Goal: Task Accomplishment & Management: Manage account settings

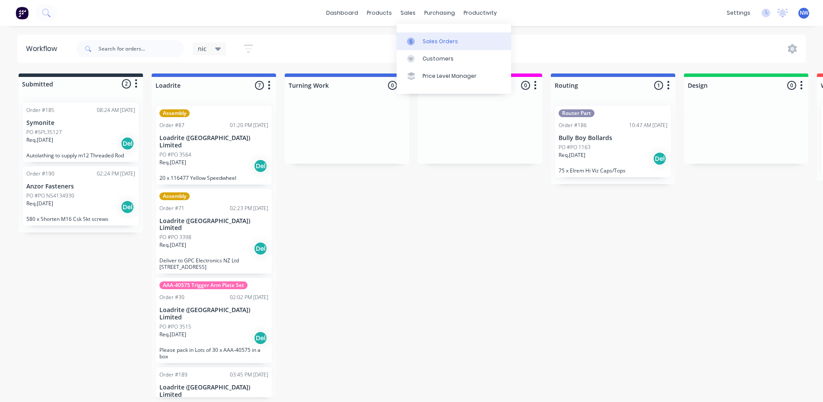
click at [420, 44] on link "Sales Orders" at bounding box center [453, 40] width 114 height 17
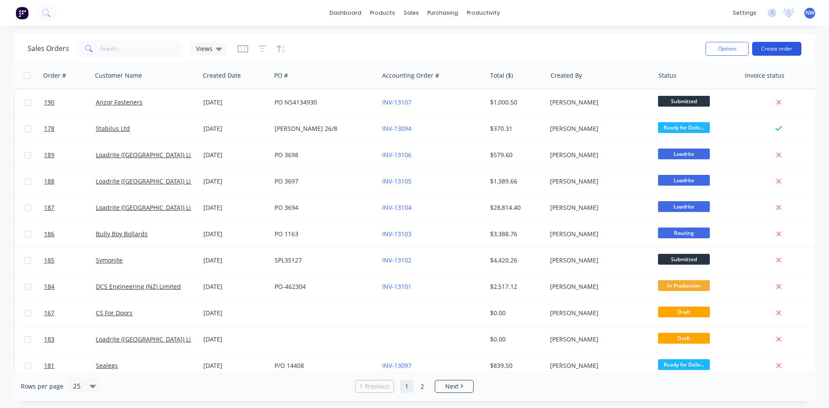
click at [774, 46] on button "Create order" at bounding box center [776, 49] width 49 height 14
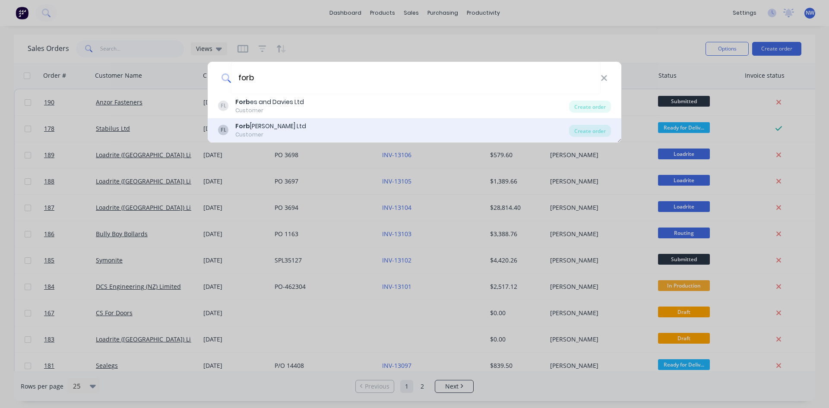
type input "forb"
click at [349, 130] on div "FL Forb [PERSON_NAME] Ltd Customer" at bounding box center [393, 130] width 351 height 17
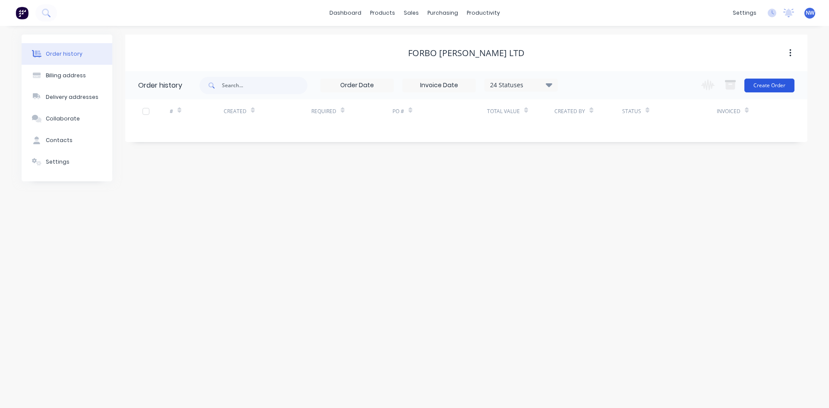
click at [765, 85] on button "Create Order" at bounding box center [770, 86] width 50 height 14
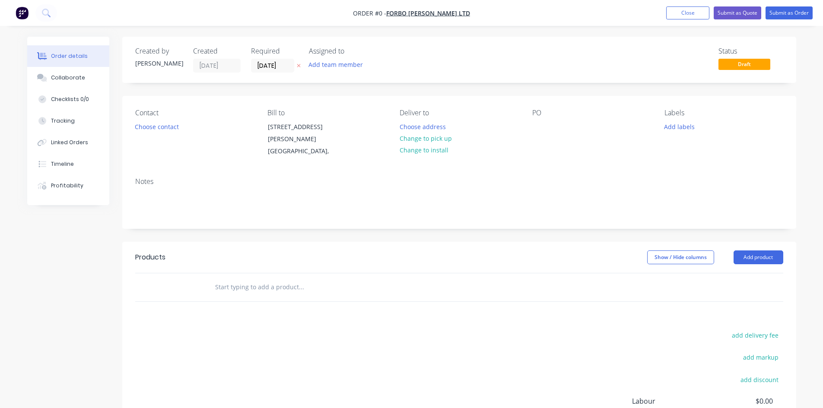
click at [277, 291] on input "text" at bounding box center [301, 287] width 173 height 17
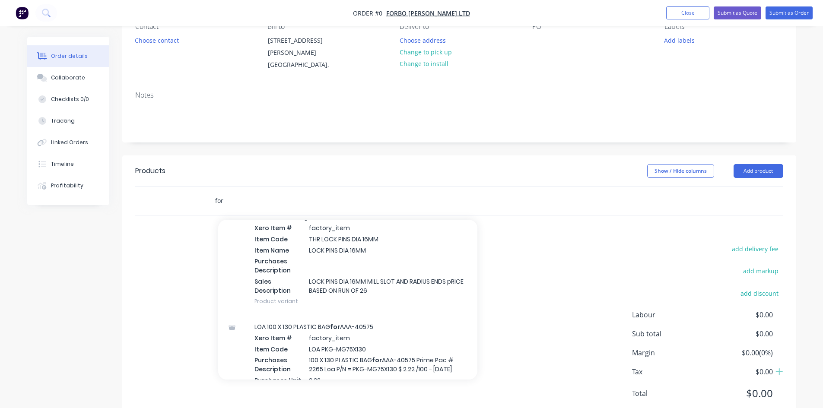
scroll to position [1030, 0]
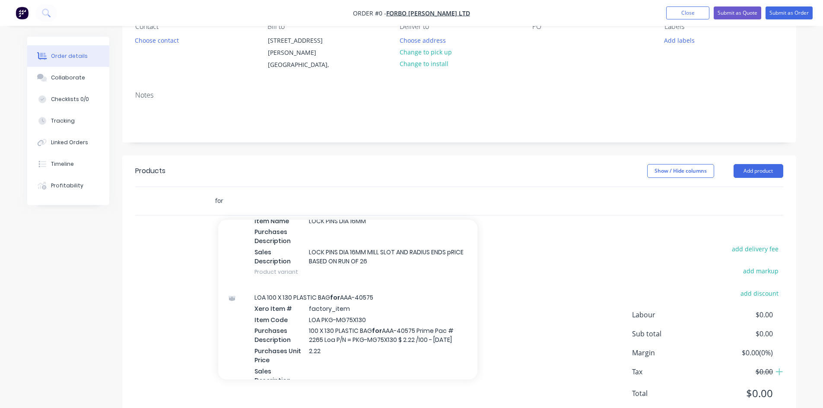
drag, startPoint x: 246, startPoint y: 198, endPoint x: 198, endPoint y: 200, distance: 47.6
click at [200, 200] on div "for Add for to order FP 641040731 REV G KNOB SCREW ASS M8 Xero Item # # 6410407…" at bounding box center [459, 201] width 648 height 28
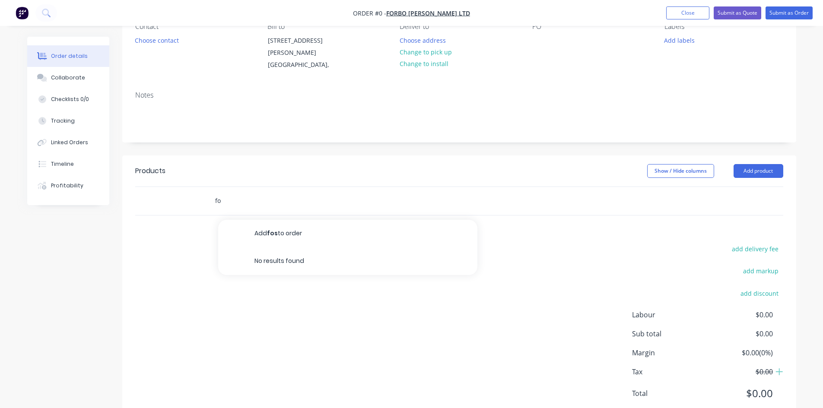
type input "f"
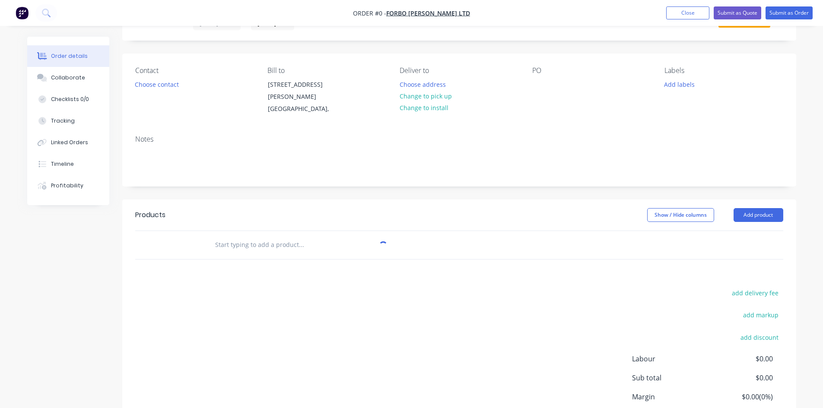
scroll to position [0, 0]
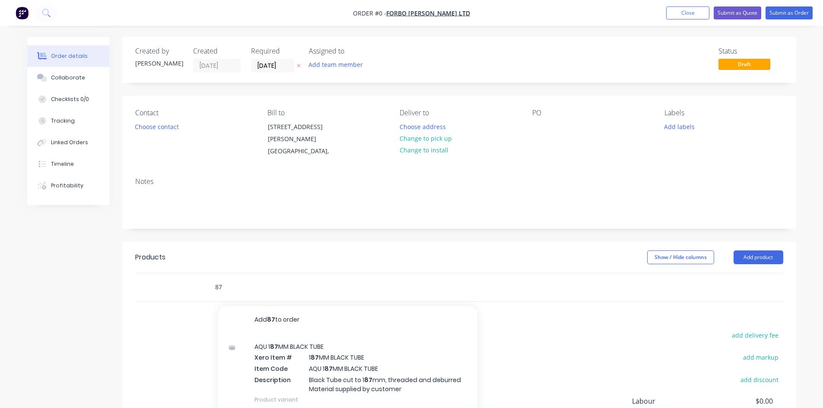
type input "8"
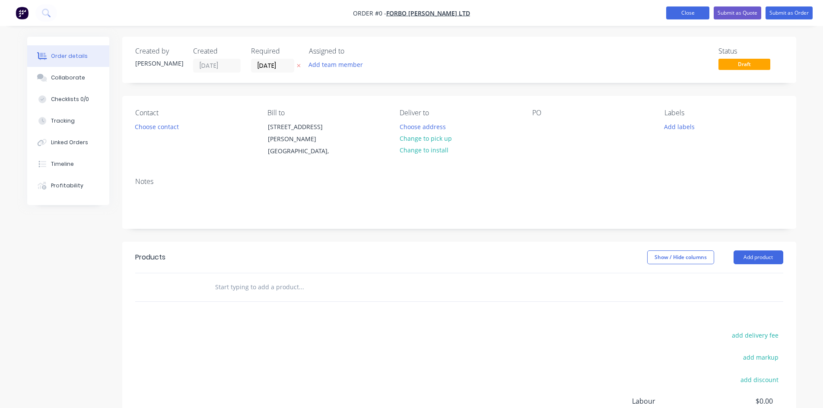
click at [685, 12] on button "Close" at bounding box center [687, 12] width 43 height 13
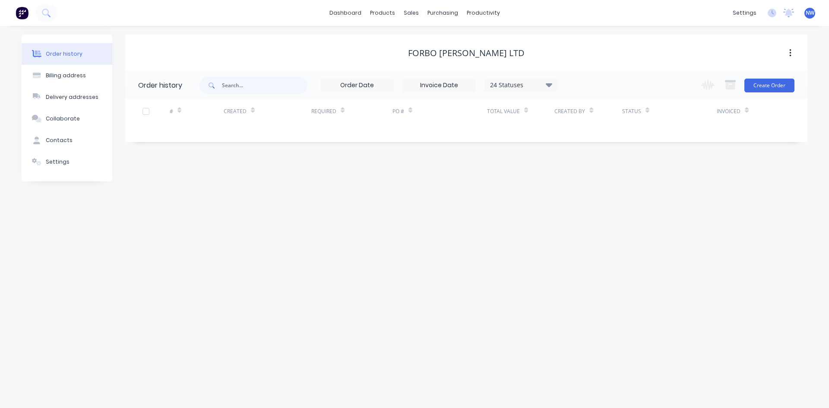
click at [64, 13] on div "dashboard products sales purchasing productivity dashboard products Product Cat…" at bounding box center [414, 13] width 829 height 26
click at [48, 16] on icon at bounding box center [46, 13] width 8 height 8
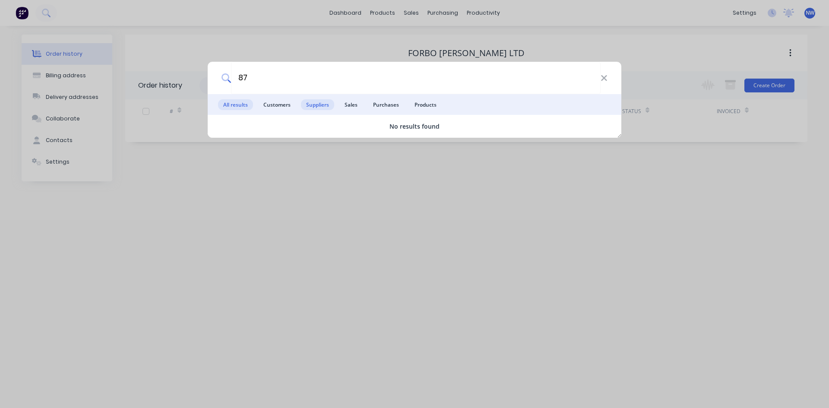
type input "8"
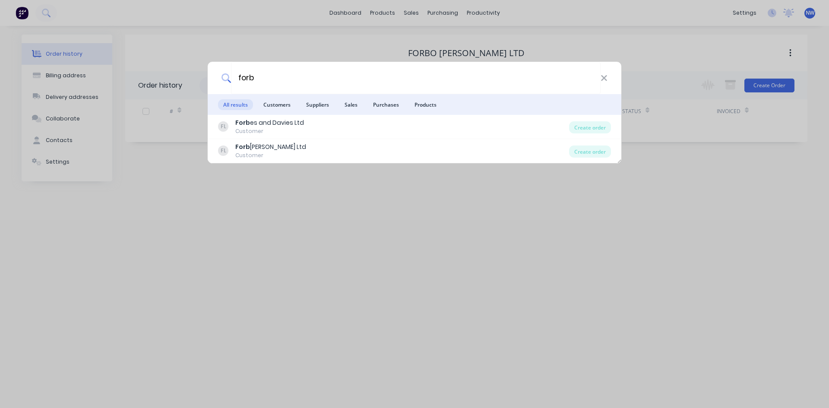
type input "forb"
click at [177, 183] on div "forb All results Customers Suppliers Sales Purchases Products FL Forb es and Da…" at bounding box center [414, 204] width 829 height 408
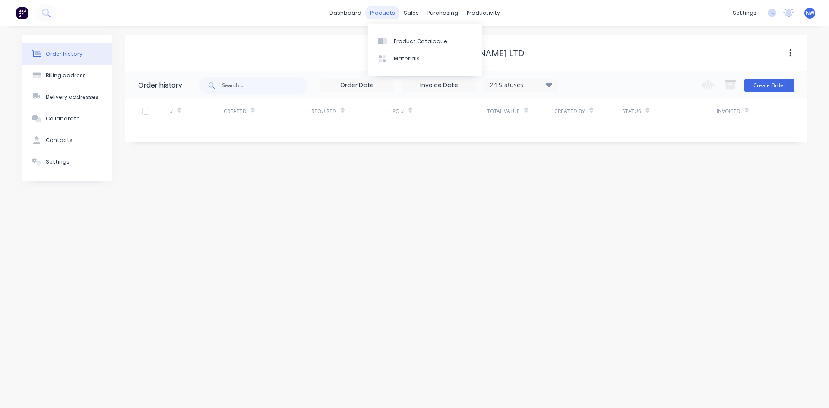
click at [383, 15] on div "products" at bounding box center [383, 12] width 34 height 13
click at [395, 41] on div "Product Catalogue" at bounding box center [421, 42] width 54 height 8
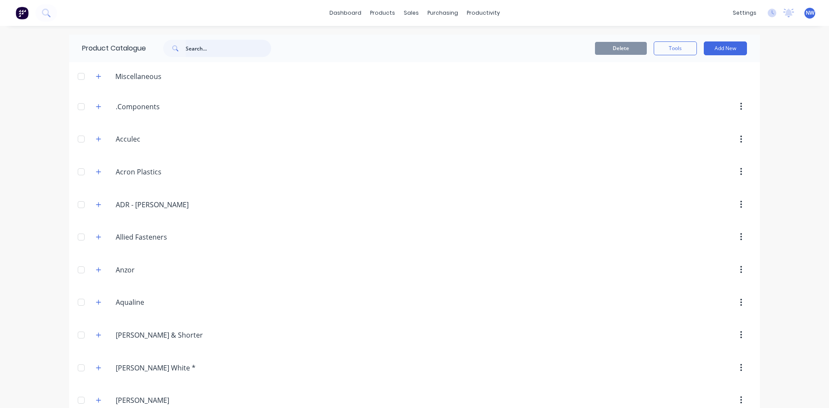
click at [220, 53] on input "text" at bounding box center [229, 48] width 86 height 17
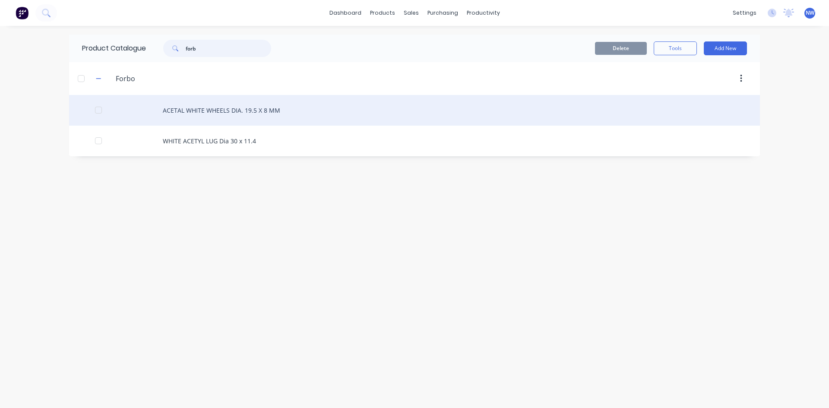
type input "forb"
click at [197, 111] on div "ACETAL WHITE WHEELS DIA. 19.5 X 8 MM" at bounding box center [414, 110] width 691 height 31
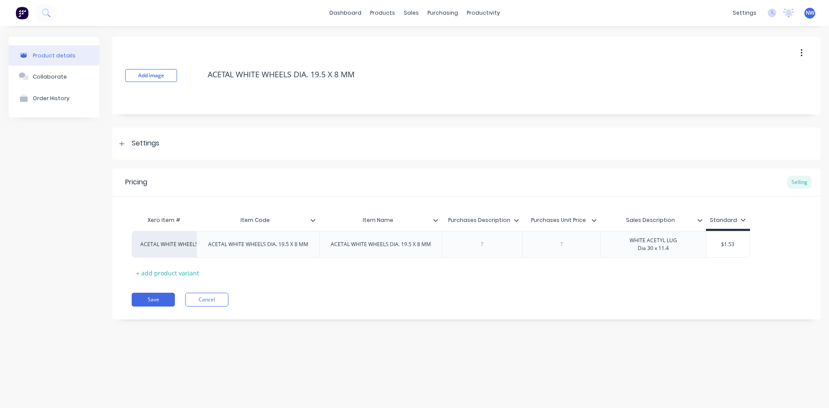
type textarea "x"
click at [423, 42] on link "Sales Orders" at bounding box center [456, 40] width 114 height 17
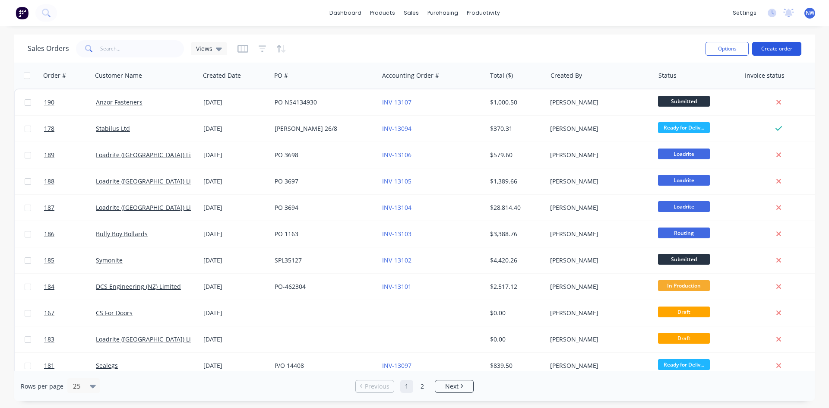
click at [772, 51] on button "Create order" at bounding box center [776, 49] width 49 height 14
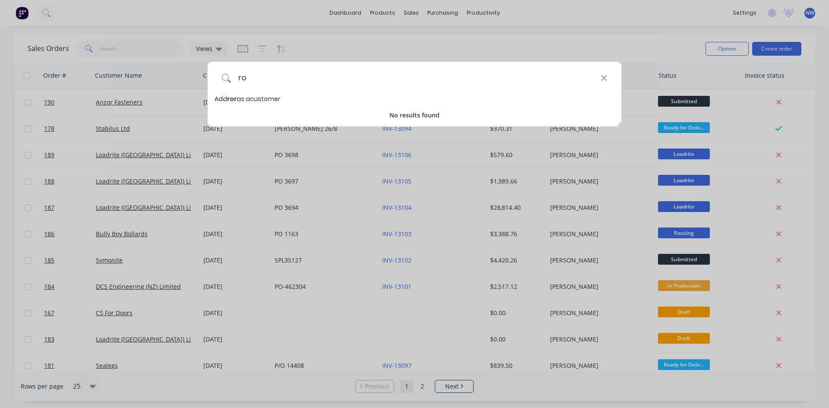
type input "r"
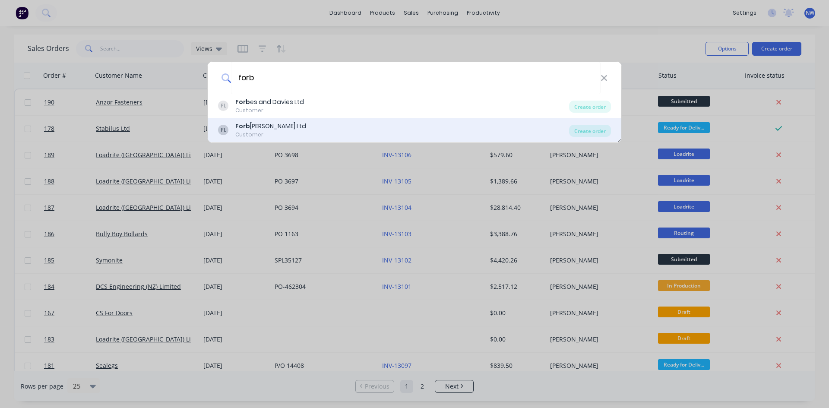
type input "forb"
click at [282, 131] on div "Customer" at bounding box center [270, 135] width 71 height 8
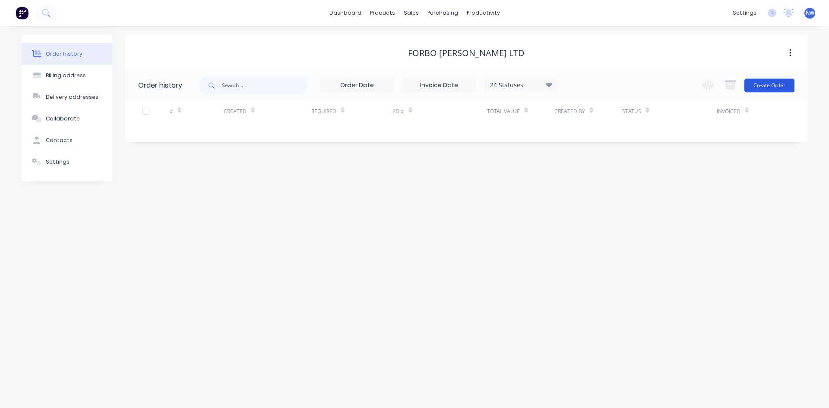
click at [760, 87] on button "Create Order" at bounding box center [770, 86] width 50 height 14
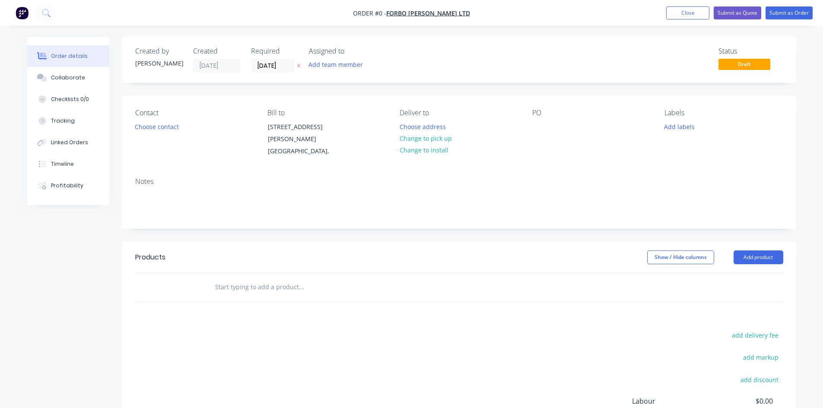
click at [237, 286] on input "text" at bounding box center [301, 287] width 173 height 17
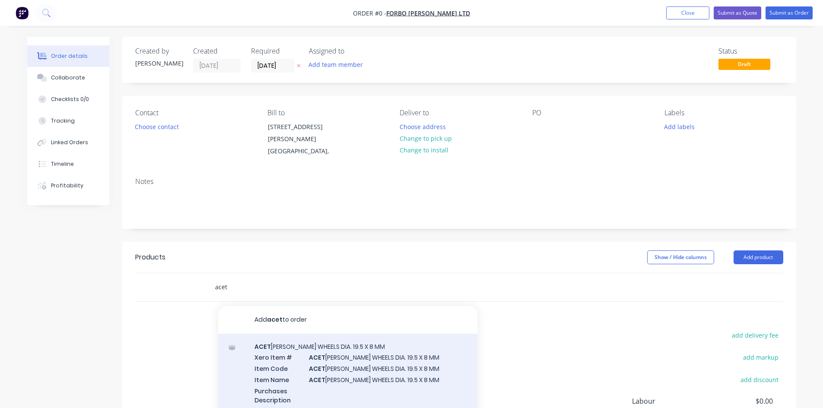
type input "acet"
click at [331, 350] on div "ACET [PERSON_NAME] WHEELS DIA. 19.5 X 8 MM Xero Item # ACET [PERSON_NAME] WHEEL…" at bounding box center [347, 399] width 259 height 130
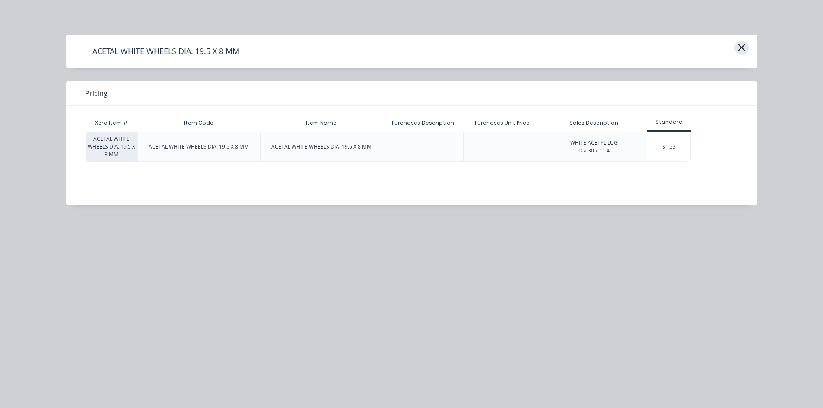
click at [739, 50] on icon "button" at bounding box center [741, 48] width 8 height 8
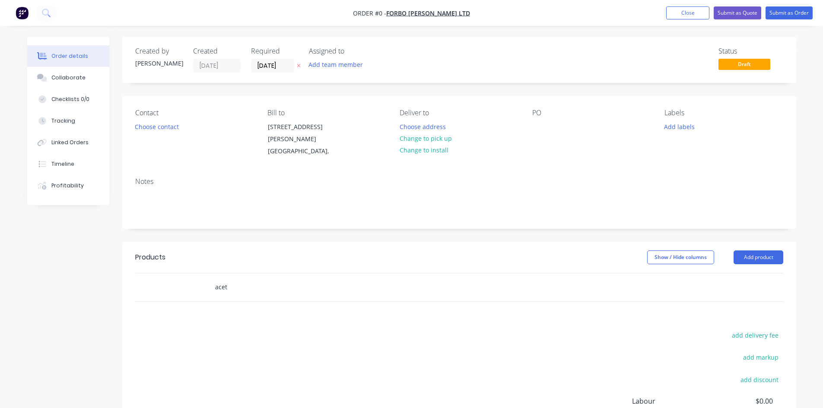
click at [233, 288] on input "acet" at bounding box center [301, 287] width 173 height 17
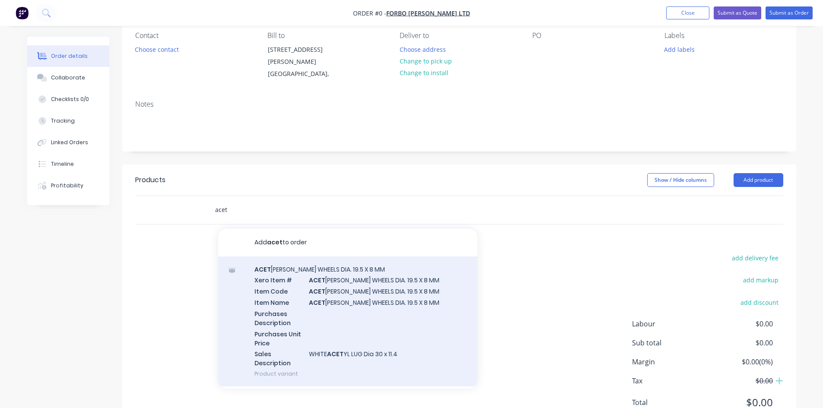
scroll to position [86, 0]
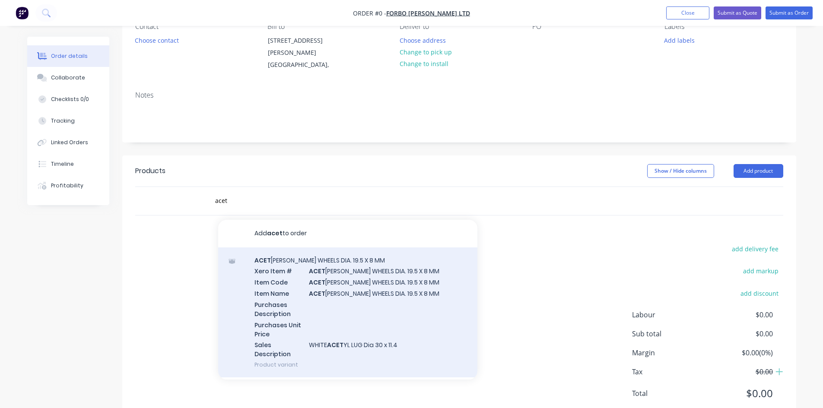
click at [296, 266] on div "ACET [PERSON_NAME] WHEELS DIA. 19.5 X 8 MM Xero Item # ACET [PERSON_NAME] WHEEL…" at bounding box center [347, 312] width 259 height 130
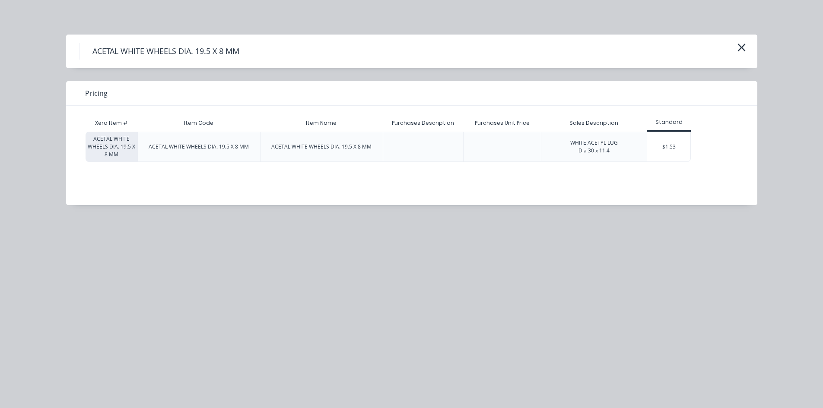
click at [527, 180] on div "Xero Item # Item Code Item Name Purchases Description Purchases Unit Price Sale…" at bounding box center [405, 149] width 678 height 86
click at [112, 162] on div "Xero Item # Item Code Item Name Purchases Description Purchases Unit Price Sale…" at bounding box center [405, 149] width 678 height 86
click at [115, 149] on div "ACETAL WHITE WHEELS DIA. 19.5 X 8 MM" at bounding box center [112, 147] width 52 height 30
click at [149, 171] on div "Xero Item # Item Code Item Name Purchases Description Purchases Unit Price Sale…" at bounding box center [405, 149] width 678 height 86
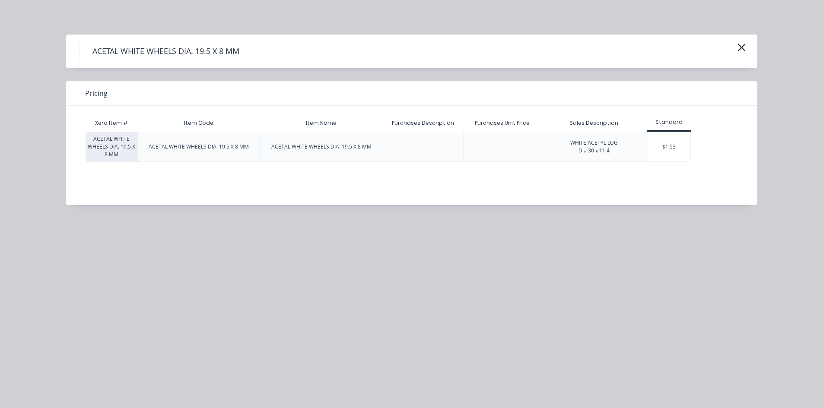
click at [212, 149] on div "ACETAL WHITE WHEELS DIA. 19.5 X 8 MM" at bounding box center [199, 147] width 100 height 8
click at [167, 148] on div "ACETAL WHITE WHEELS DIA. 19.5 X 8 MM" at bounding box center [199, 147] width 100 height 8
click at [112, 151] on div "ACETAL WHITE WHEELS DIA. 19.5 X 8 MM" at bounding box center [112, 147] width 52 height 30
click at [745, 48] on icon "button" at bounding box center [741, 47] width 9 height 12
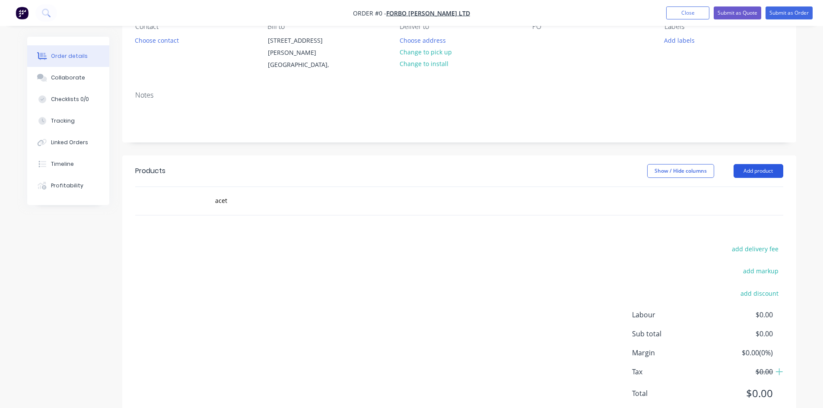
click at [763, 171] on button "Add product" at bounding box center [758, 171] width 50 height 14
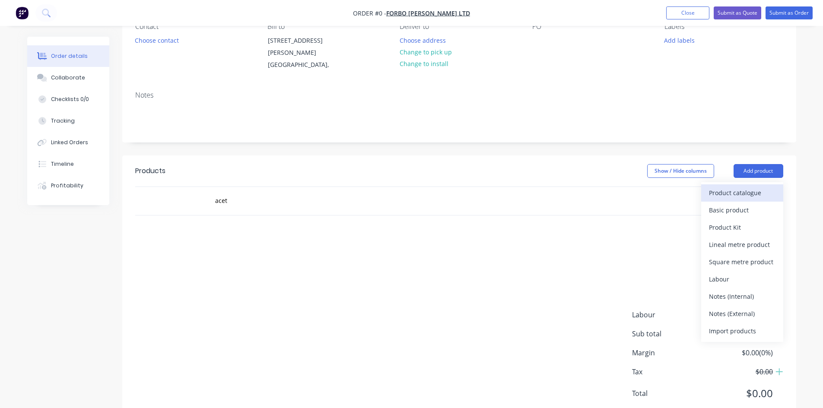
click at [745, 197] on div "Product catalogue" at bounding box center [742, 193] width 67 height 13
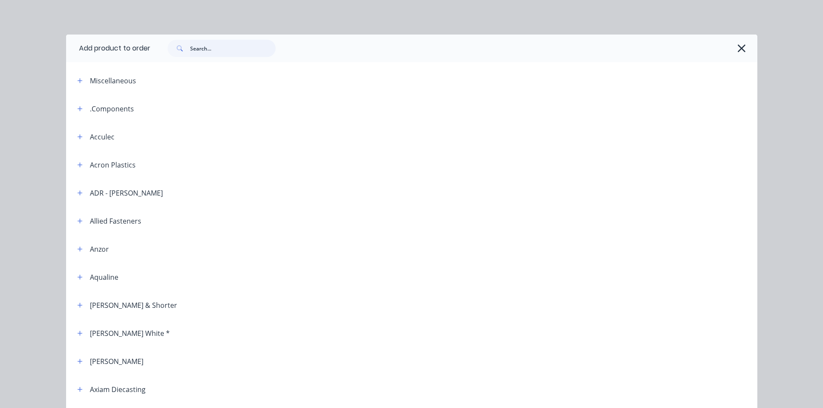
click at [197, 52] on input "text" at bounding box center [233, 48] width 86 height 17
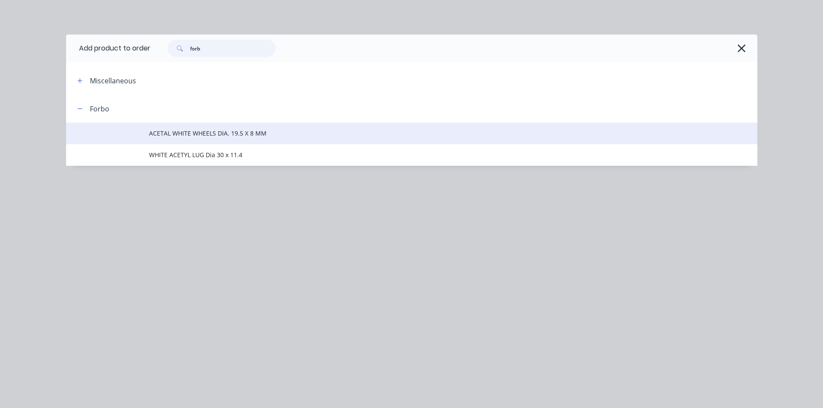
type input "forb"
click at [262, 136] on span "ACETAL WHITE WHEELS DIA. 19.5 X 8 MM" at bounding box center [392, 133] width 486 height 9
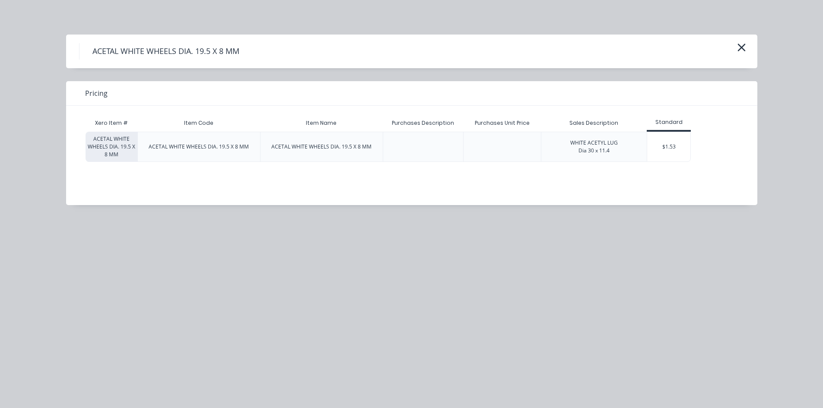
click at [144, 140] on div "ACETAL WHITE WHEELS DIA. 19.5 X 8 MM" at bounding box center [199, 147] width 114 height 22
click at [297, 188] on div "Xero Item # Item Code Item Name Purchases Description Purchases Unit Price Sale…" at bounding box center [405, 149] width 678 height 86
click at [136, 161] on div "ACETAL WHITE WHEELS DIA. 19.5 X 8 MM" at bounding box center [112, 147] width 52 height 30
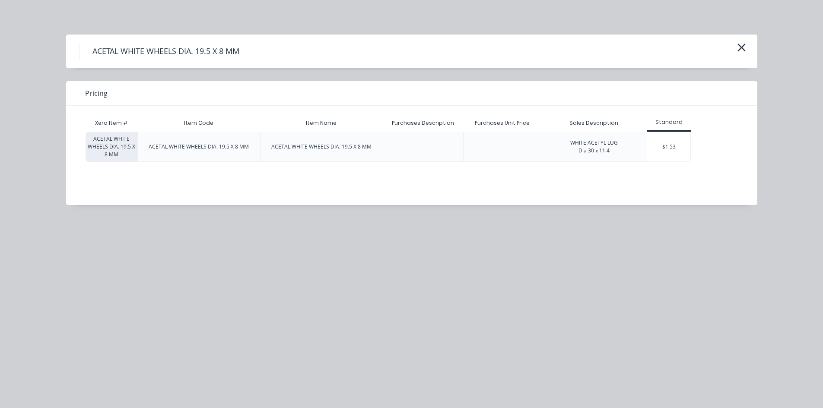
click at [120, 148] on div "ACETAL WHITE WHEELS DIA. 19.5 X 8 MM" at bounding box center [112, 147] width 52 height 30
drag, startPoint x: 92, startPoint y: 139, endPoint x: 120, endPoint y: 157, distance: 33.4
click at [120, 157] on div "ACETAL WHITE WHEELS DIA. 19.5 X 8 MM" at bounding box center [112, 147] width 52 height 30
copy div "ACETAL WHITE WHEELS DIA. 19.5 X 8 MM"
click at [746, 48] on button "button" at bounding box center [741, 48] width 14 height 14
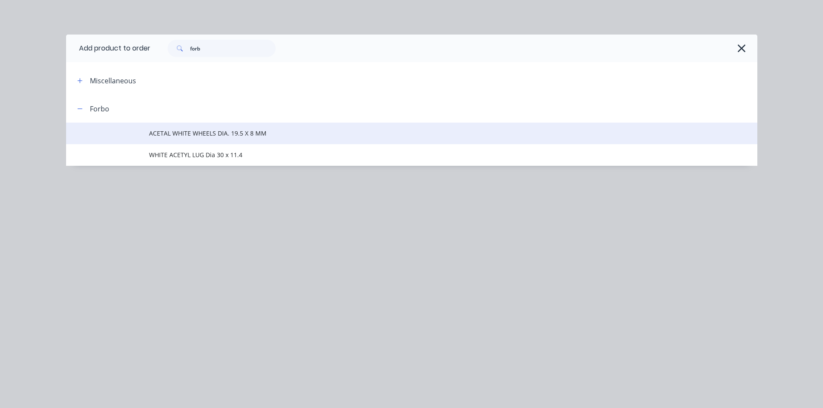
click at [167, 131] on span "ACETAL WHITE WHEELS DIA. 19.5 X 8 MM" at bounding box center [392, 133] width 486 height 9
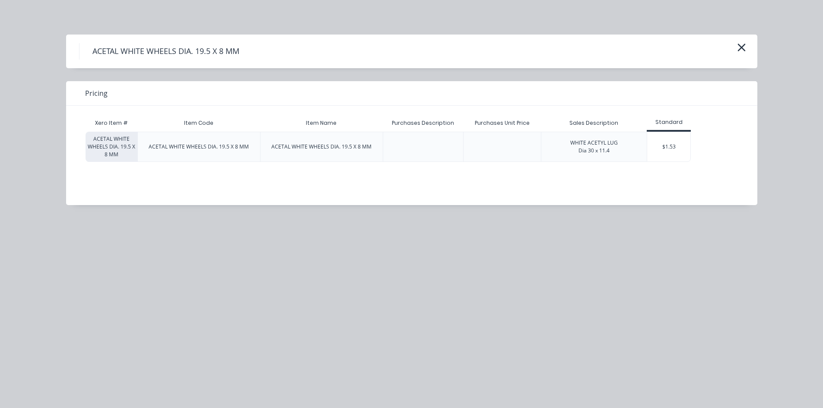
drag, startPoint x: 130, startPoint y: 152, endPoint x: 467, endPoint y: 89, distance: 342.6
click at [130, 151] on div "ACETAL WHITE WHEELS DIA. 19.5 X 8 MM" at bounding box center [112, 147] width 52 height 30
click at [743, 48] on icon "button" at bounding box center [741, 47] width 9 height 12
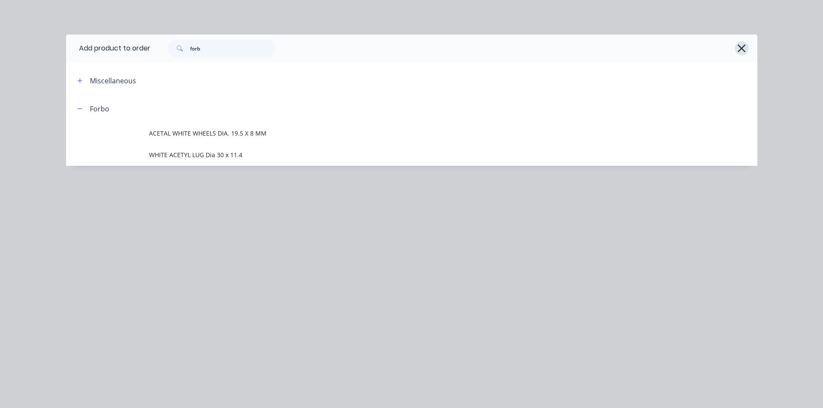
click at [738, 47] on icon "button" at bounding box center [741, 48] width 9 height 12
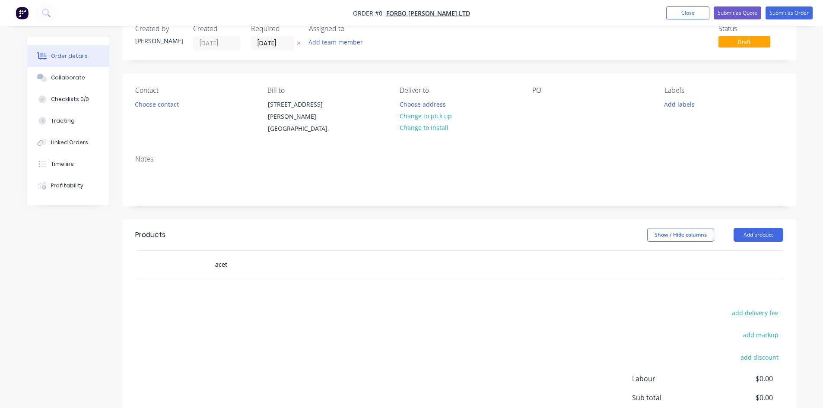
scroll to position [43, 0]
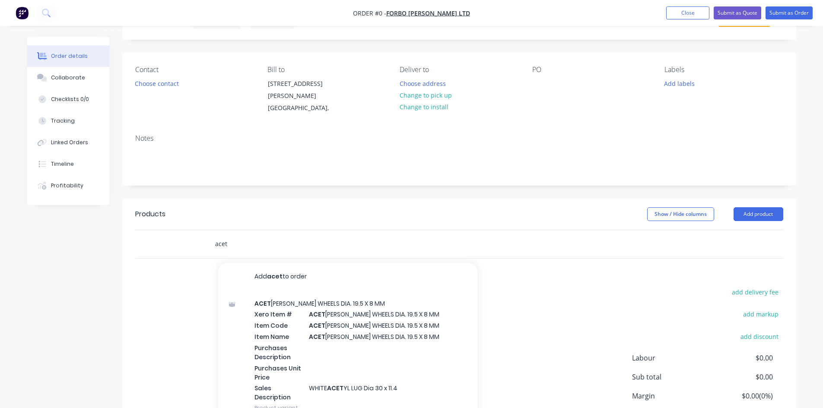
click at [238, 243] on input "acet" at bounding box center [301, 243] width 173 height 17
click at [238, 244] on input "acet" at bounding box center [301, 243] width 173 height 17
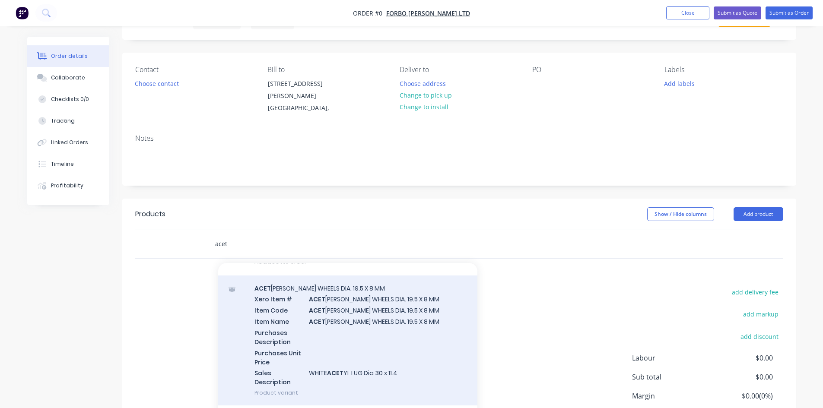
scroll to position [0, 0]
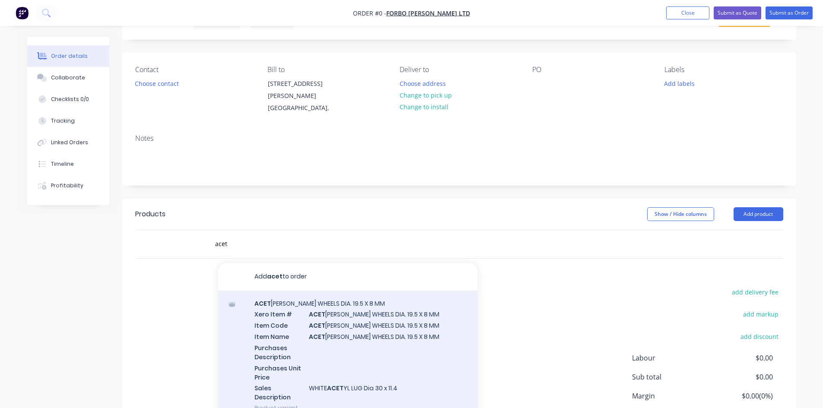
click at [354, 342] on div "ACET [PERSON_NAME] WHEELS DIA. 19.5 X 8 MM Xero Item # ACET [PERSON_NAME] WHEEL…" at bounding box center [347, 356] width 259 height 130
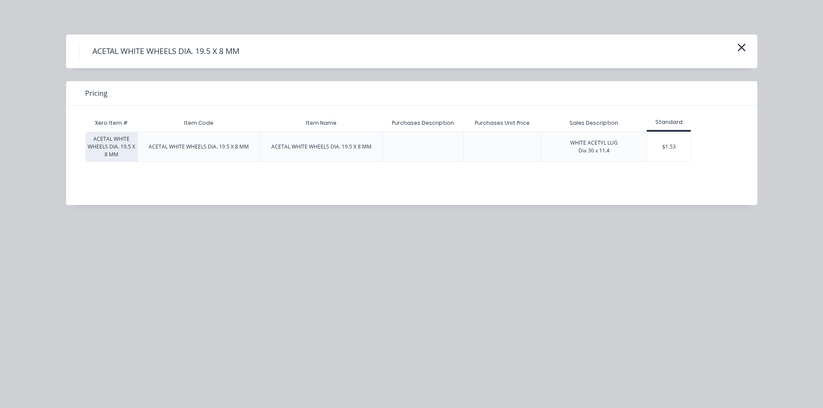
click at [216, 52] on h4 "ACETAL WHITE WHEELS DIA. 19.5 X 8 MM" at bounding box center [165, 51] width 173 height 16
click at [735, 47] on button "button" at bounding box center [741, 48] width 14 height 14
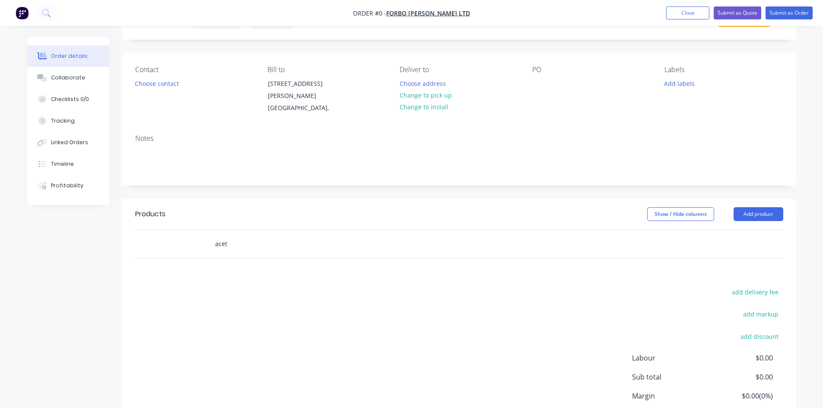
click at [336, 251] on input "acet" at bounding box center [301, 243] width 173 height 17
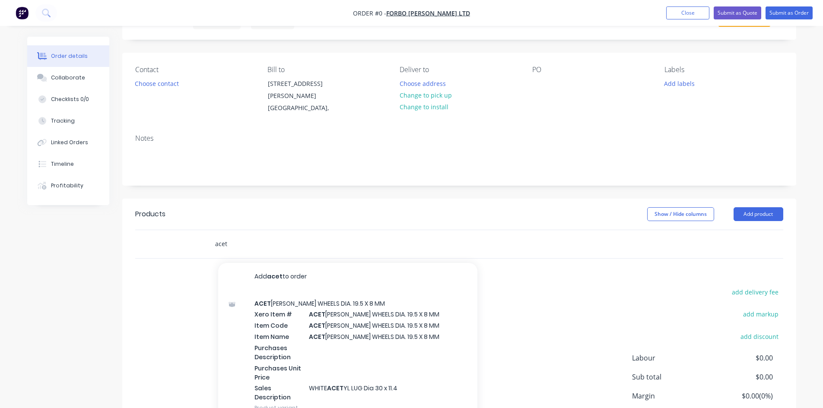
drag, startPoint x: 293, startPoint y: 245, endPoint x: 132, endPoint y: 246, distance: 161.1
click at [133, 246] on div "acet Add acet to order ACET [PERSON_NAME] WHEELS DIA. 19.5 X 8 MM Xero Item # A…" at bounding box center [459, 244] width 674 height 29
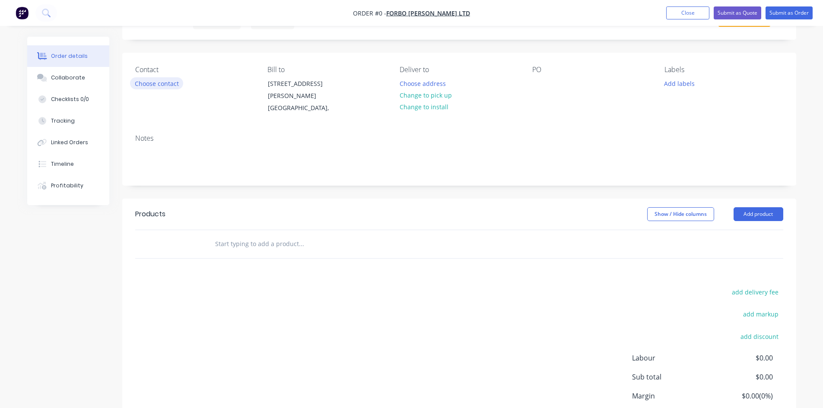
click at [162, 79] on button "Choose contact" at bounding box center [156, 83] width 53 height 12
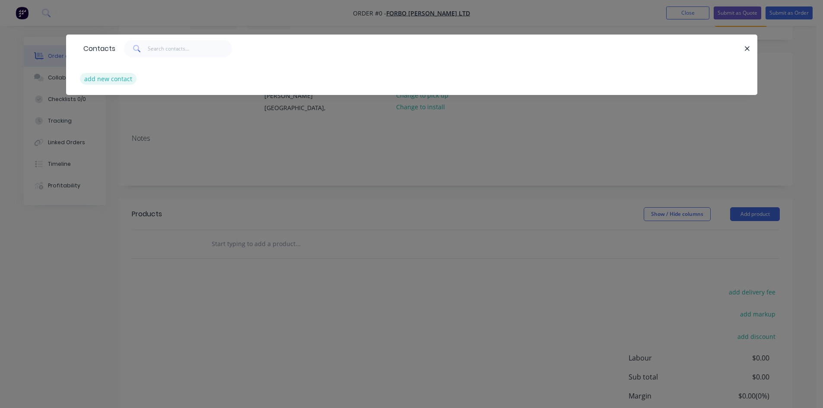
click at [98, 81] on button "add new contact" at bounding box center [108, 79] width 57 height 12
select select "NZ"
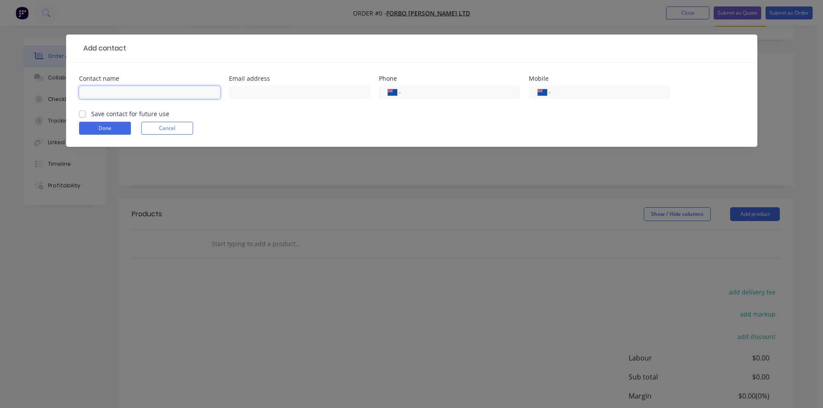
click at [114, 92] on input "text" at bounding box center [149, 92] width 141 height 13
paste input "[PERSON_NAME] <[PERSON_NAME][EMAIL_ADDRESS][PERSON_NAME][DOMAIN_NAME]>"
drag, startPoint x: 127, startPoint y: 91, endPoint x: 226, endPoint y: 91, distance: 98.9
click at [226, 91] on div "Contact name [PERSON_NAME] <[PERSON_NAME][EMAIL_ADDRESS][PERSON_NAME][DOMAIN_NA…" at bounding box center [411, 93] width 665 height 34
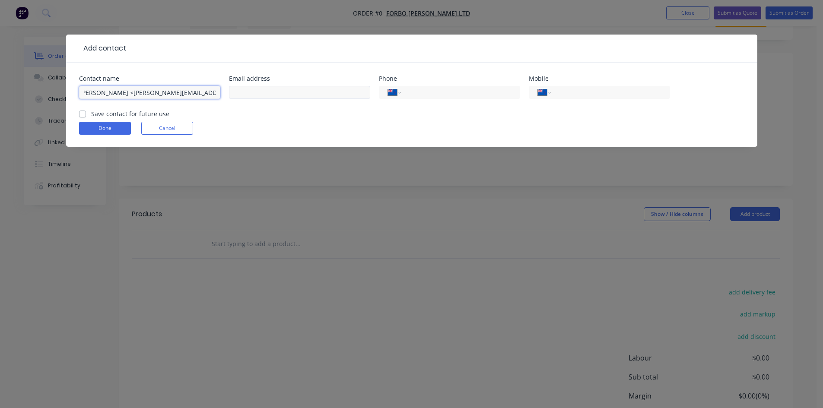
type input "[PERSON_NAME] <[PERSON_NAME][EMAIL_ADDRESS][PERSON_NAME][DOMAIN_NAME]>"
click at [277, 94] on input "text" at bounding box center [299, 92] width 141 height 13
paste input "<[PERSON_NAME][EMAIL_ADDRESS][PERSON_NAME][DOMAIN_NAME]>"
click at [237, 95] on input "<[PERSON_NAME][EMAIL_ADDRESS][PERSON_NAME][DOMAIN_NAME]>" at bounding box center [299, 92] width 141 height 13
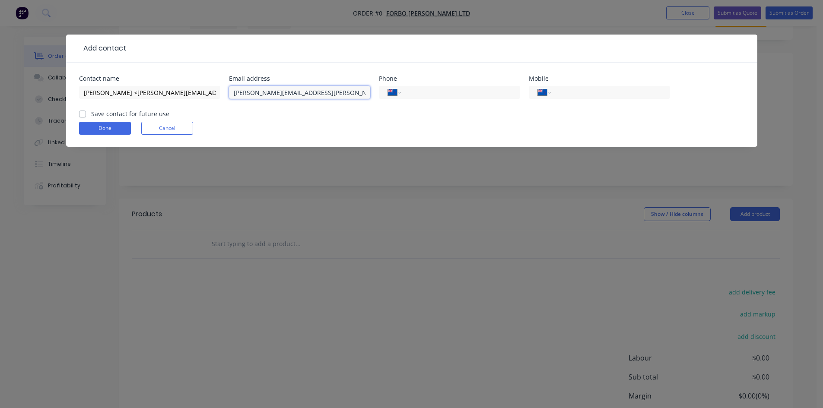
click at [330, 96] on input "[PERSON_NAME][EMAIL_ADDRESS][PERSON_NAME][DOMAIN_NAME]>" at bounding box center [299, 92] width 141 height 13
type input "[PERSON_NAME][EMAIL_ADDRESS][PERSON_NAME][DOMAIN_NAME]"
click at [119, 128] on button "Done" at bounding box center [105, 128] width 52 height 13
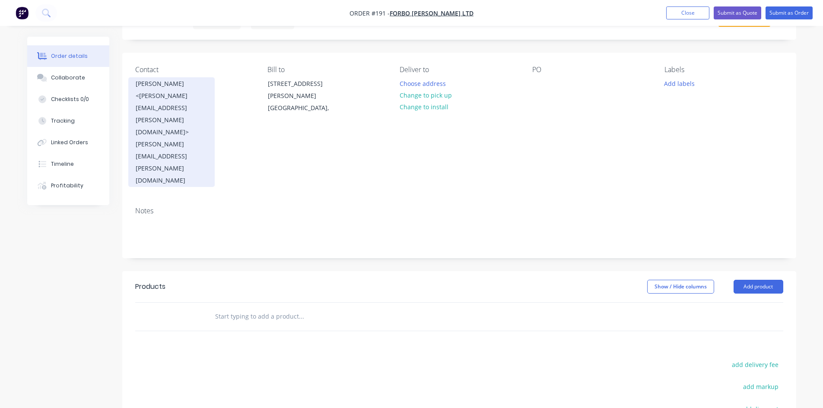
click at [178, 101] on div "[PERSON_NAME] <[PERSON_NAME][EMAIL_ADDRESS][PERSON_NAME][DOMAIN_NAME]>" at bounding box center [172, 108] width 72 height 60
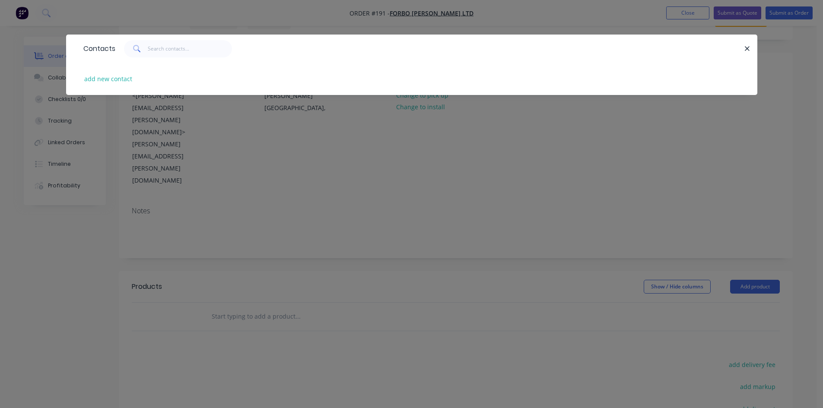
drag, startPoint x: 749, startPoint y: 46, endPoint x: 744, endPoint y: 46, distance: 4.8
click at [747, 46] on icon "button" at bounding box center [747, 49] width 6 height 8
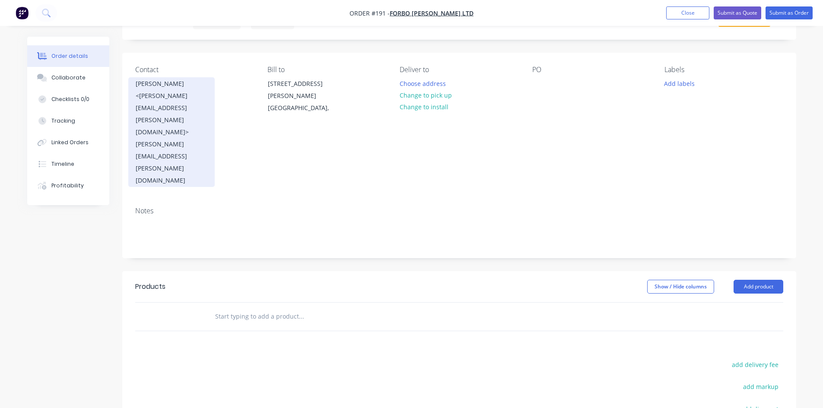
click at [155, 88] on div "[PERSON_NAME] <[PERSON_NAME][EMAIL_ADDRESS][PERSON_NAME][DOMAIN_NAME]>" at bounding box center [172, 108] width 72 height 60
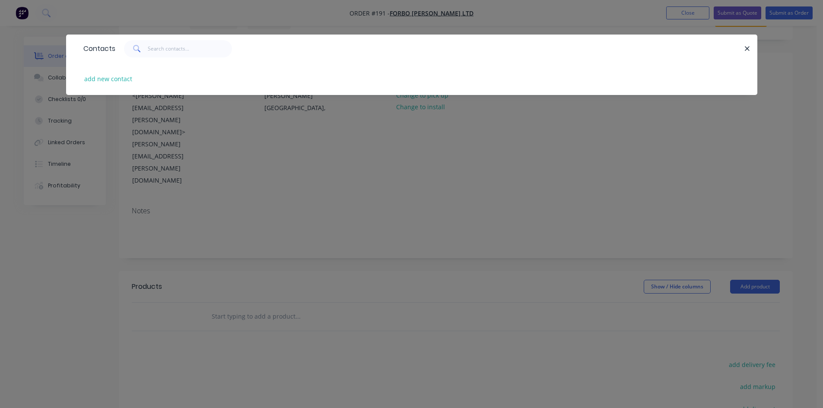
click at [376, 139] on div "Contacts add new contact" at bounding box center [411, 204] width 823 height 408
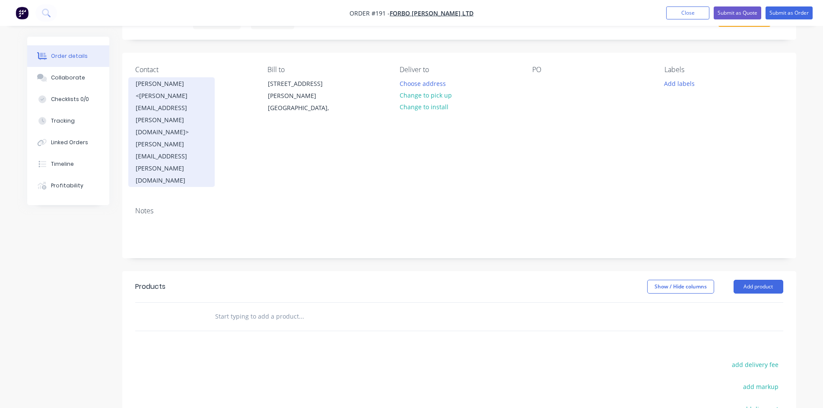
click at [189, 138] on div "[PERSON_NAME][EMAIL_ADDRESS][PERSON_NAME][DOMAIN_NAME]" at bounding box center [172, 162] width 72 height 48
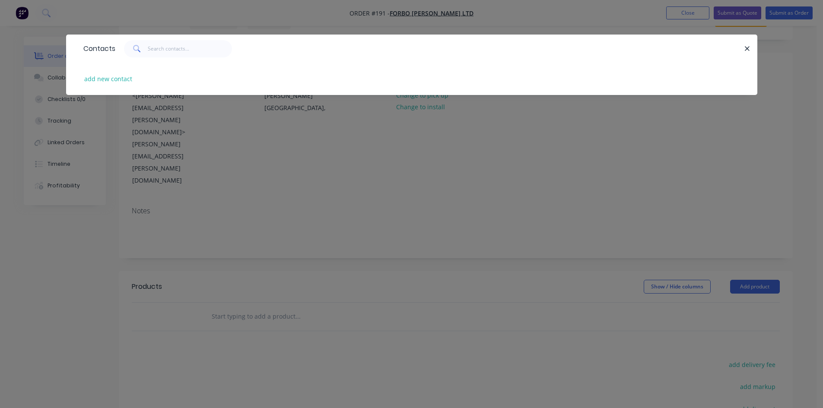
click at [217, 127] on div "Contacts add new contact" at bounding box center [411, 204] width 823 height 408
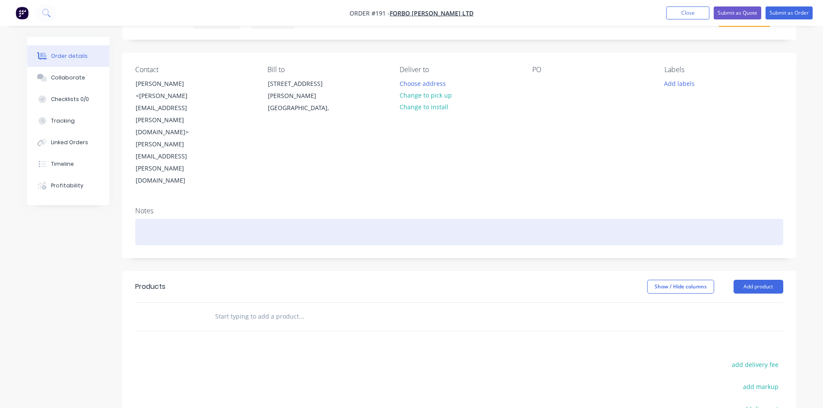
click at [145, 219] on div at bounding box center [459, 232] width 648 height 26
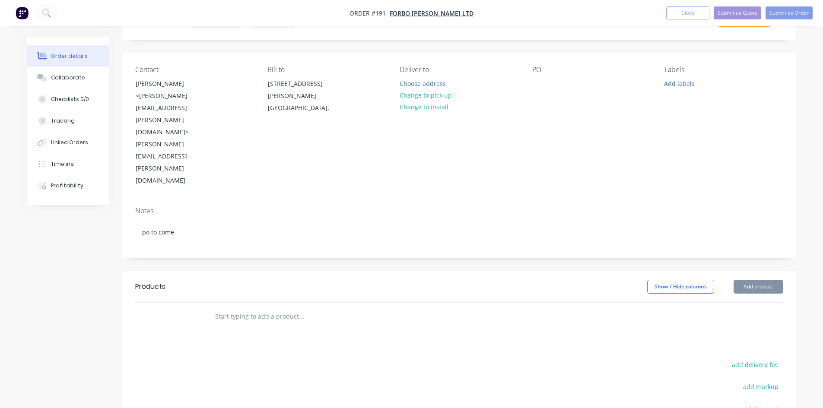
click at [257, 308] on input "text" at bounding box center [301, 316] width 173 height 17
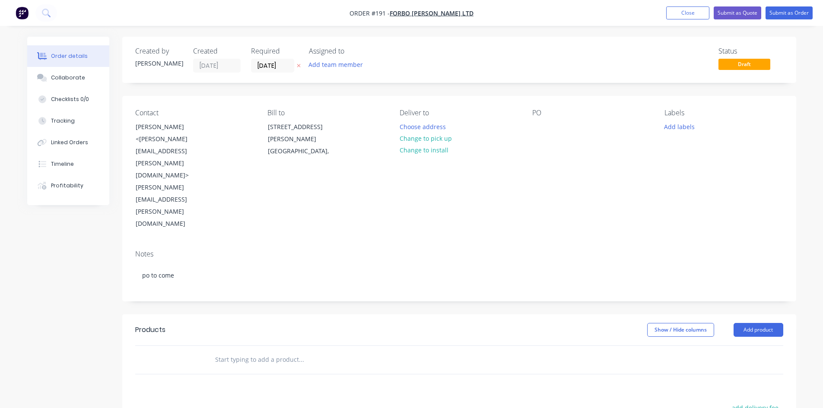
click at [235, 351] on input "text" at bounding box center [301, 359] width 173 height 17
type input "fp"
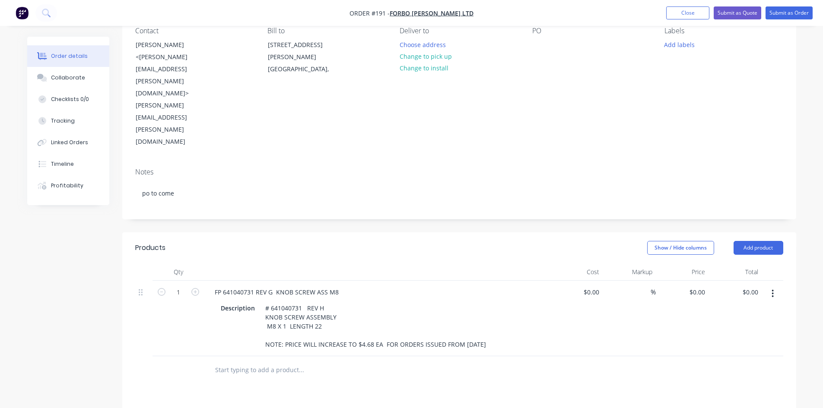
scroll to position [86, 0]
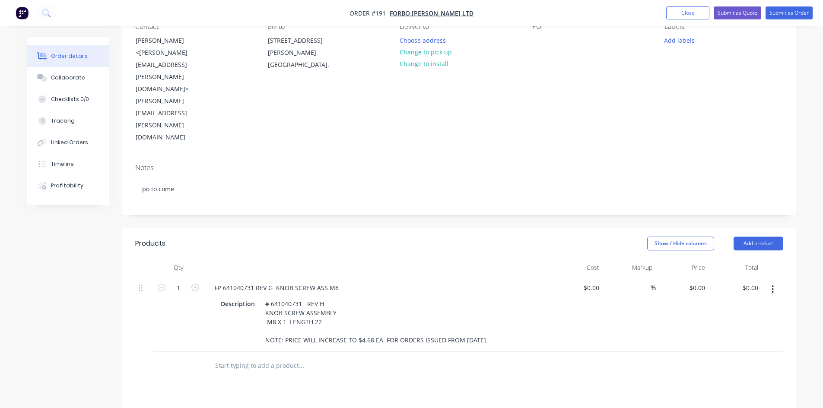
click at [773, 285] on icon "button" at bounding box center [772, 290] width 2 height 10
click at [723, 358] on div "Delete" at bounding box center [742, 364] width 67 height 13
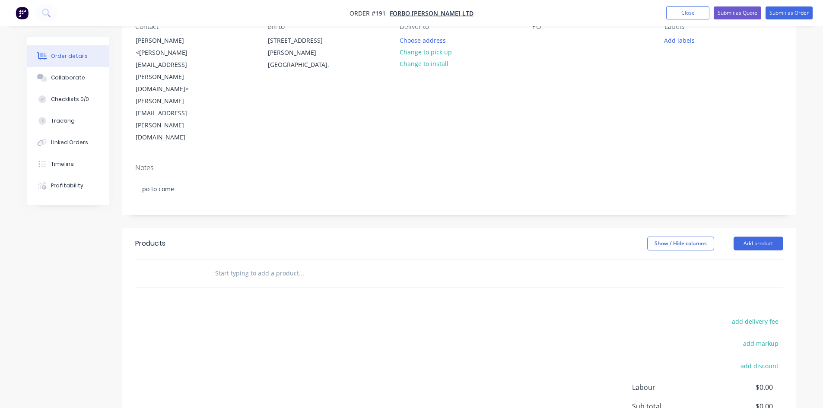
scroll to position [0, 0]
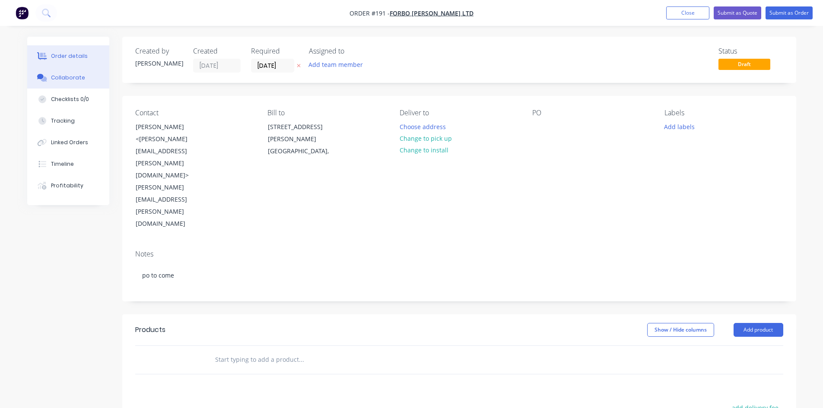
click at [76, 79] on div "Collaborate" at bounding box center [68, 78] width 34 height 8
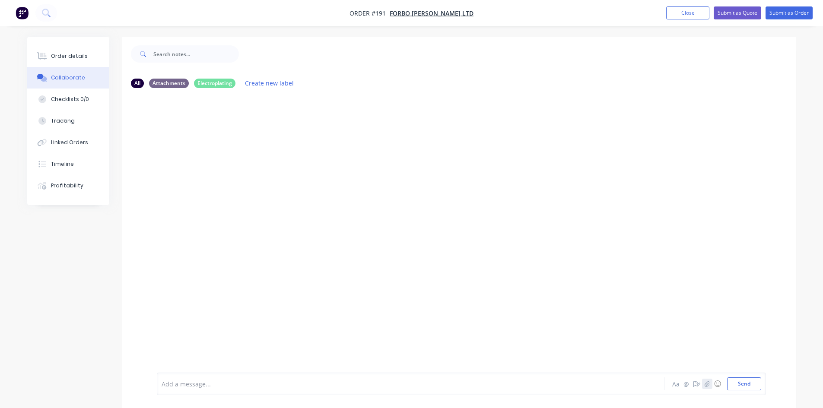
click at [707, 385] on icon "button" at bounding box center [706, 384] width 5 height 6
click at [748, 388] on button "Send" at bounding box center [744, 383] width 34 height 13
click at [80, 57] on div "Order details" at bounding box center [69, 56] width 37 height 8
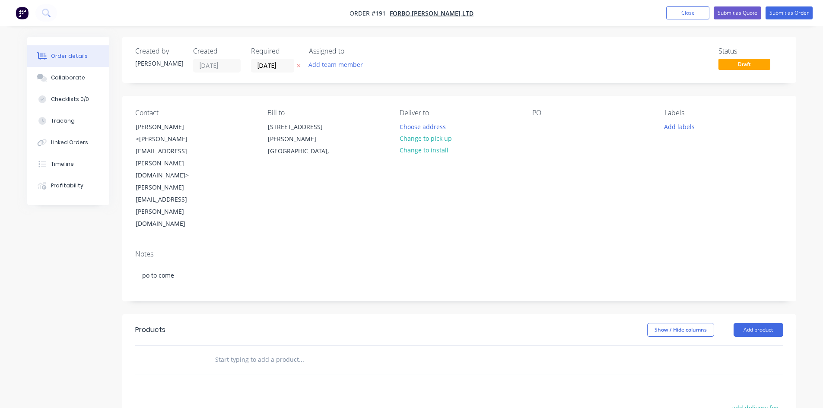
click at [289, 351] on input "text" at bounding box center [301, 359] width 173 height 17
click at [263, 351] on input "act" at bounding box center [301, 359] width 173 height 17
drag, startPoint x: 263, startPoint y: 293, endPoint x: 217, endPoint y: 291, distance: 45.4
click at [217, 351] on input "act" at bounding box center [301, 359] width 173 height 17
type input "act"
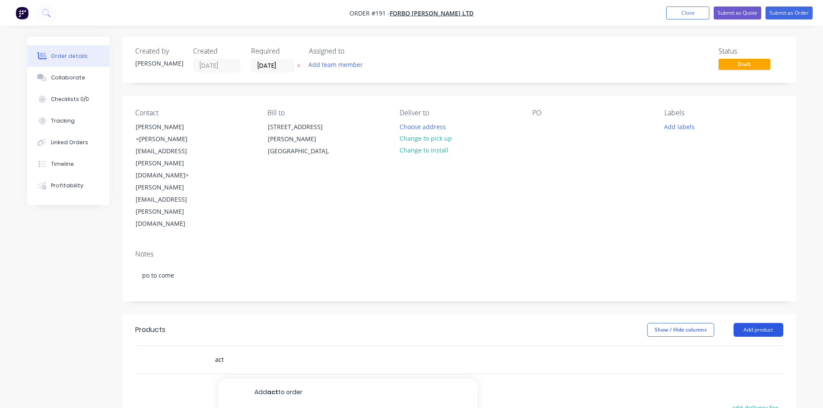
click at [750, 323] on button "Add product" at bounding box center [758, 330] width 50 height 14
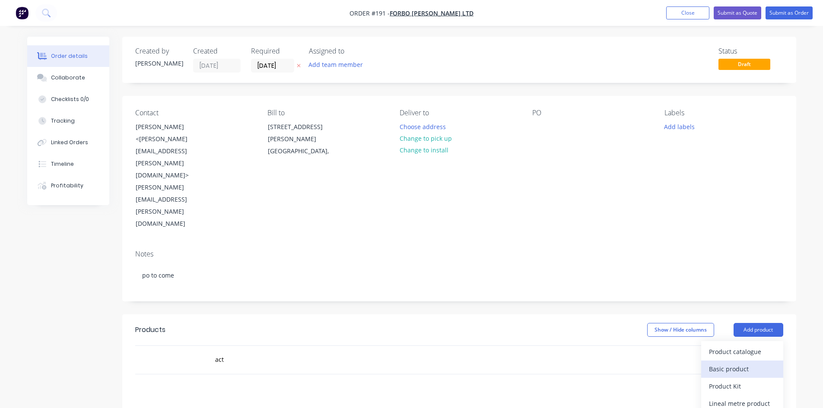
click at [745, 363] on div "Basic product" at bounding box center [742, 369] width 67 height 13
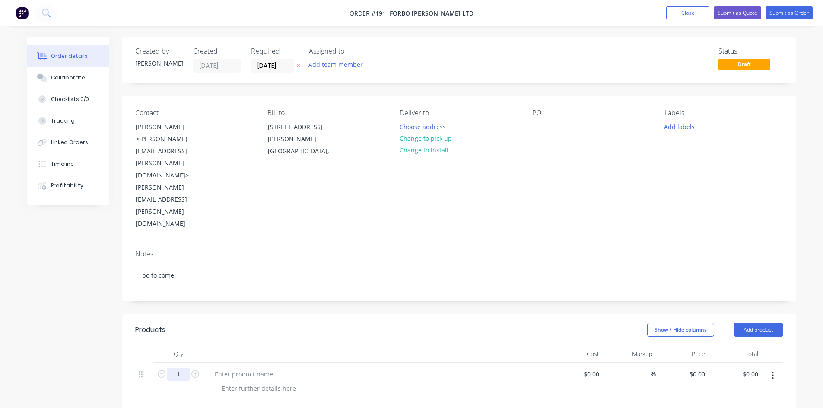
click at [182, 368] on input "1" at bounding box center [178, 374] width 22 height 13
type input "1000"
click at [228, 368] on div at bounding box center [244, 374] width 72 height 13
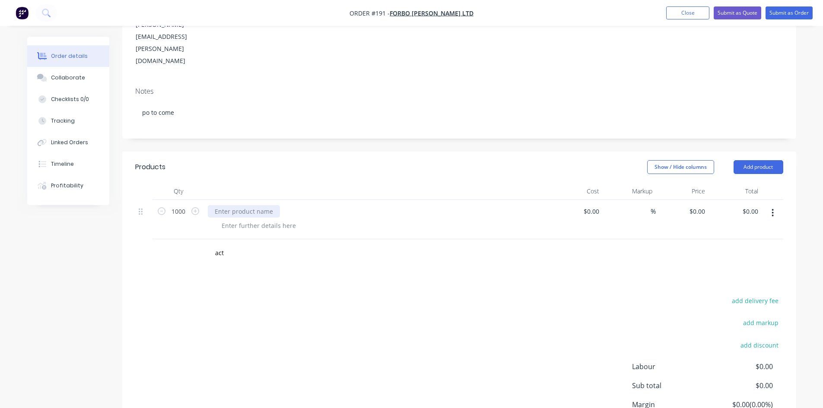
scroll to position [170, 0]
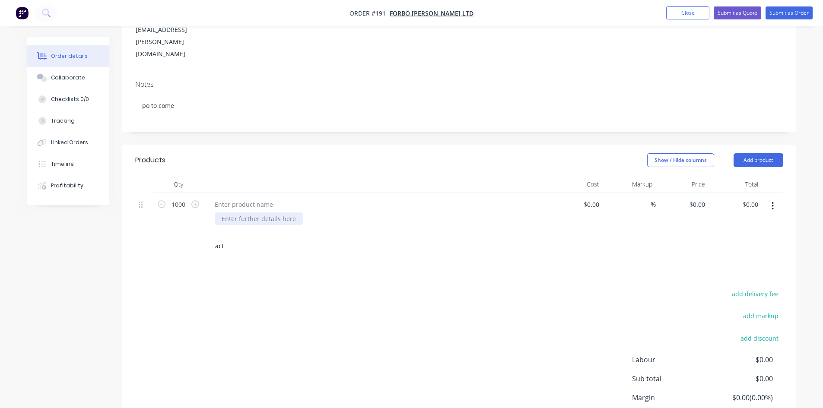
click at [272, 212] on div at bounding box center [259, 218] width 88 height 13
click at [185, 232] on div "act" at bounding box center [459, 246] width 648 height 28
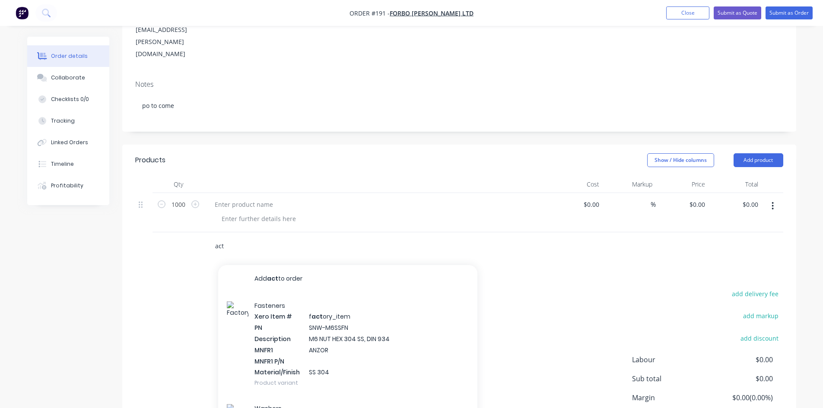
click at [227, 238] on input "act" at bounding box center [301, 246] width 173 height 17
click at [289, 238] on input "act" at bounding box center [301, 246] width 173 height 17
type input "a"
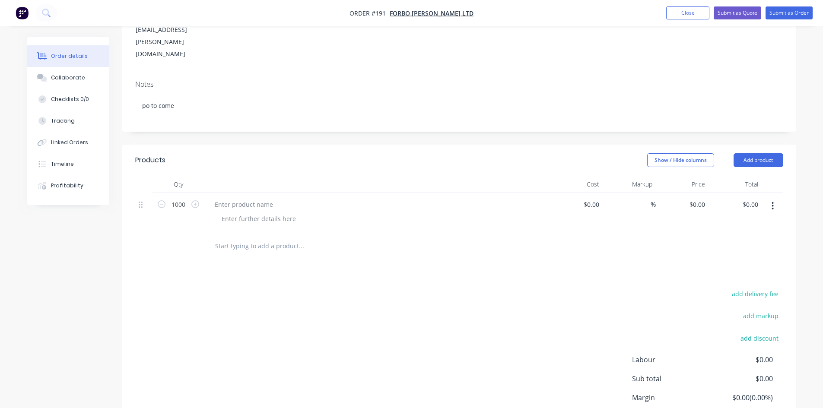
drag, startPoint x: 243, startPoint y: 182, endPoint x: 56, endPoint y: 0, distance: 260.8
click at [242, 232] on div at bounding box center [359, 246] width 311 height 28
click at [484, 195] on div "Products Show / Hide columns Add product Qty Cost Markup Price Total 1000 $0.00…" at bounding box center [459, 306] width 674 height 323
click at [505, 193] on div "Products Show / Hide columns Add product Qty Cost Markup Price Total 1000 $0.00…" at bounding box center [459, 306] width 674 height 323
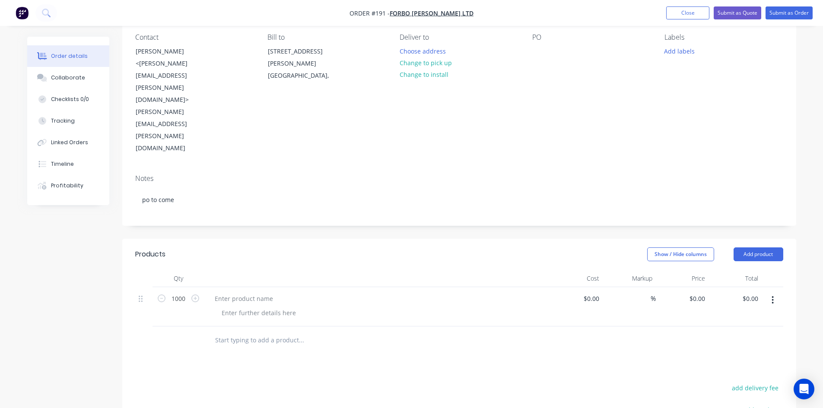
scroll to position [86, 0]
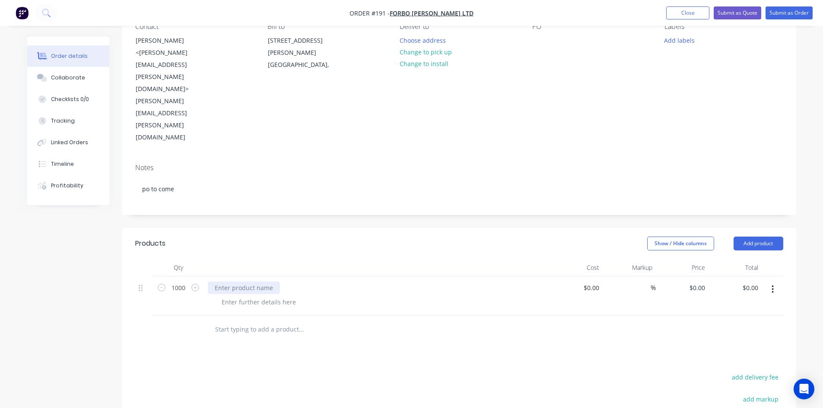
click at [235, 282] on div at bounding box center [244, 288] width 72 height 13
click at [355, 296] on div at bounding box center [381, 302] width 332 height 13
click at [250, 321] on input "text" at bounding box center [301, 329] width 173 height 17
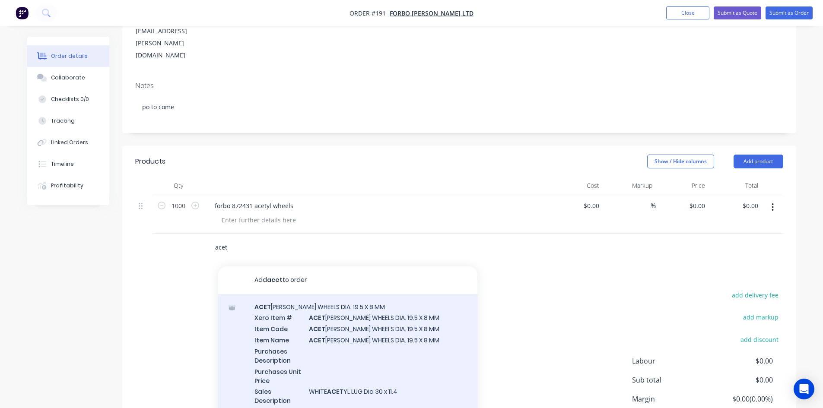
scroll to position [170, 0]
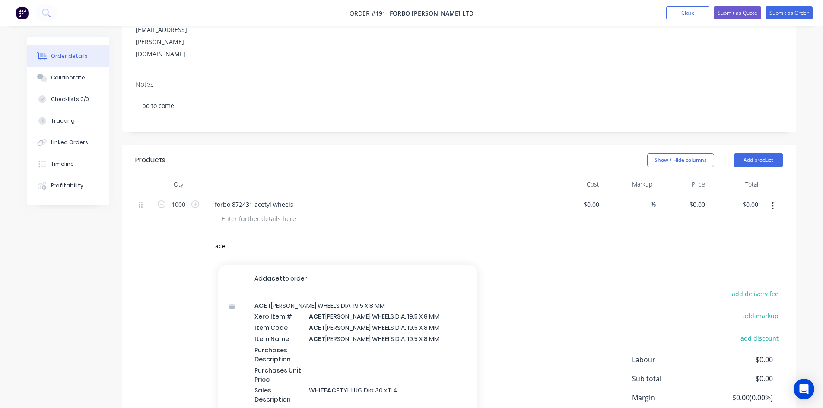
click at [594, 200] on div "Products Show / Hide columns Add product Qty Cost Markup Price Total 1000 forbo…" at bounding box center [459, 306] width 674 height 323
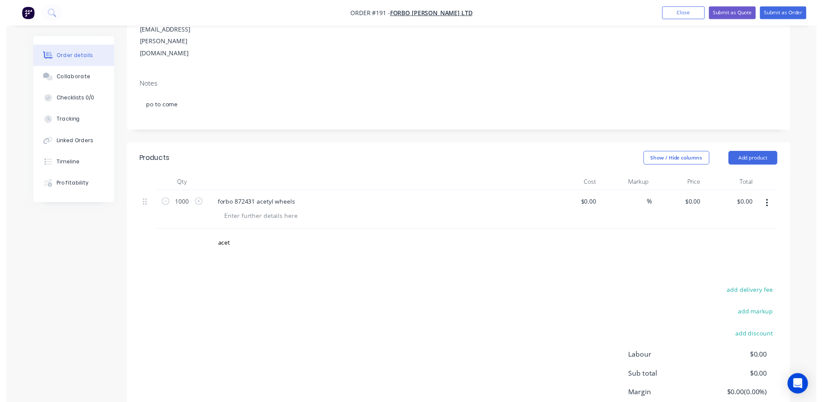
scroll to position [0, 0]
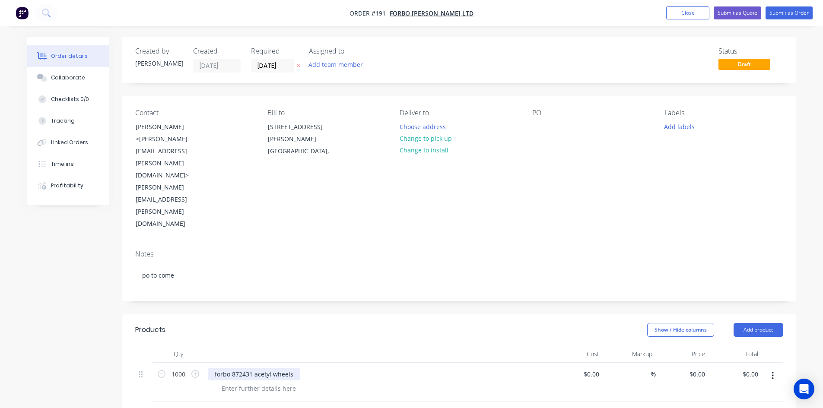
click at [252, 368] on div "forbo 872431 acetyl wheels" at bounding box center [254, 374] width 92 height 13
click at [269, 368] on div "forbo 872431 acetyl wheels" at bounding box center [254, 374] width 92 height 13
click at [240, 407] on input "acet" at bounding box center [301, 415] width 173 height 17
type input "a"
click at [322, 323] on div "Show / Hide columns Add product" at bounding box center [528, 330] width 510 height 14
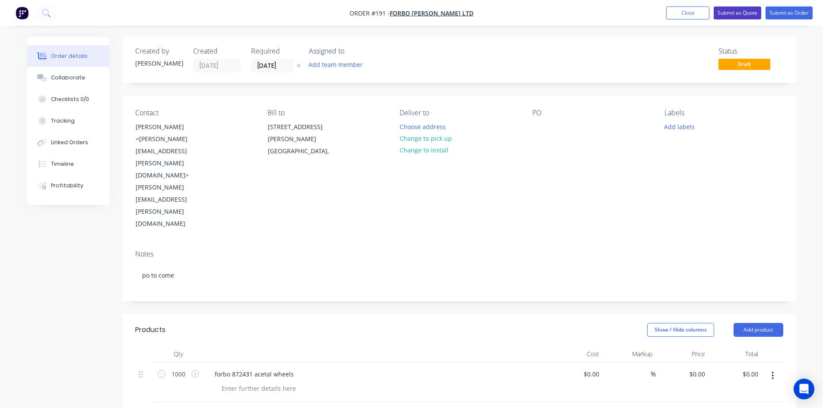
click at [736, 10] on button "Submit as Quote" at bounding box center [737, 12] width 48 height 13
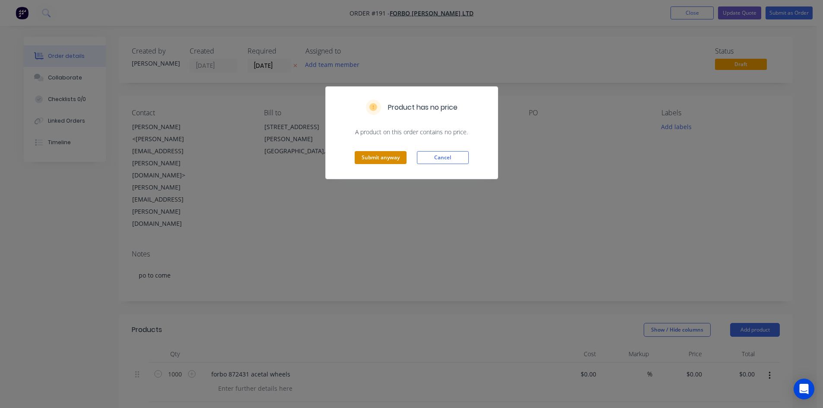
click at [384, 156] on button "Submit anyway" at bounding box center [381, 157] width 52 height 13
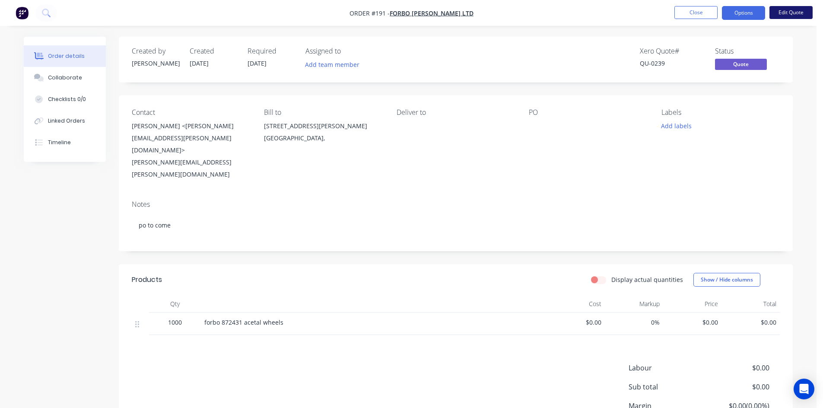
click at [789, 14] on button "Edit Quote" at bounding box center [790, 12] width 43 height 13
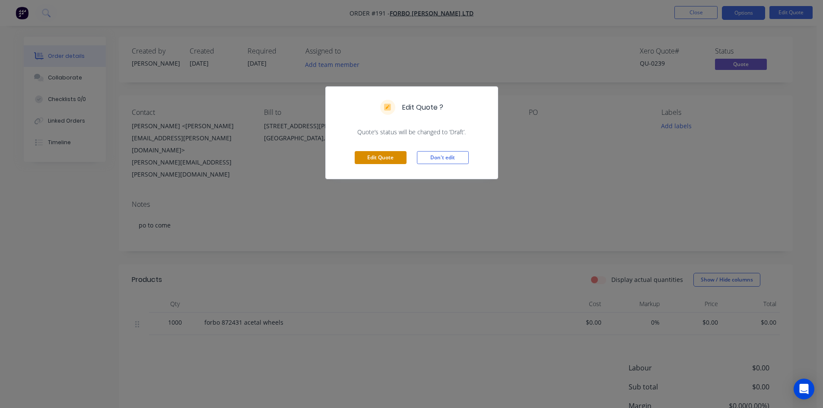
click at [373, 155] on button "Edit Quote" at bounding box center [381, 157] width 52 height 13
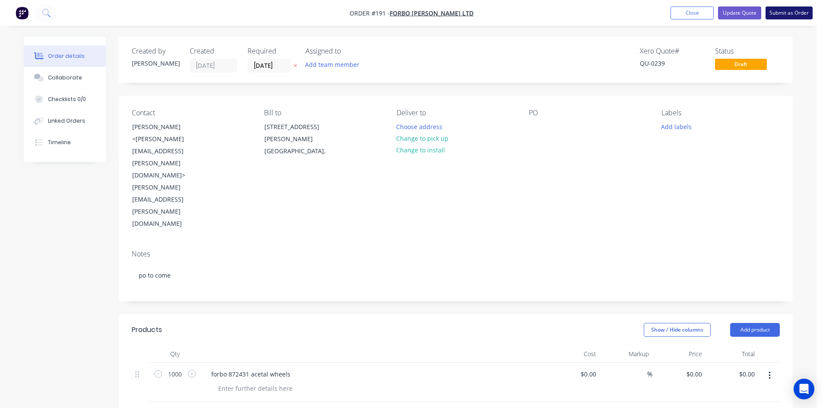
click at [790, 11] on button "Submit as Order" at bounding box center [788, 12] width 47 height 13
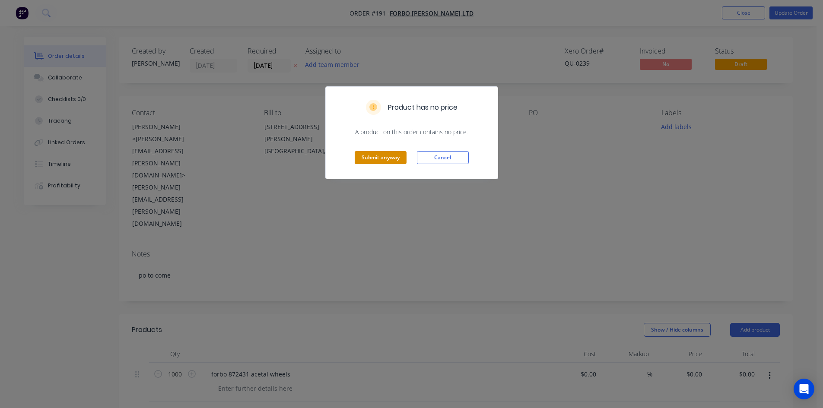
click at [388, 157] on button "Submit anyway" at bounding box center [381, 157] width 52 height 13
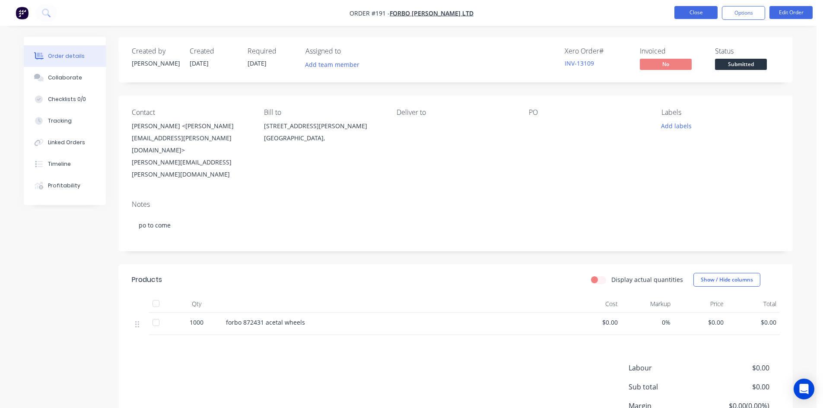
click at [703, 16] on button "Close" at bounding box center [695, 12] width 43 height 13
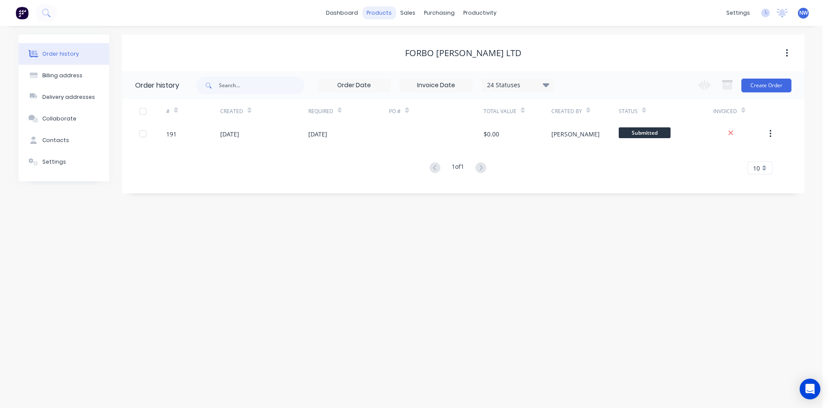
click at [380, 11] on div "products" at bounding box center [379, 12] width 34 height 13
click at [390, 44] on link "Product Catalogue" at bounding box center [422, 40] width 114 height 17
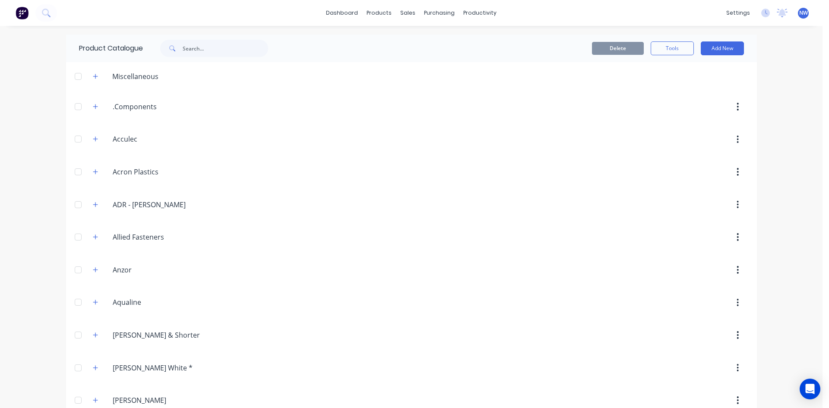
click at [195, 57] on div "Product Catalogue" at bounding box center [178, 49] width 224 height 28
click at [197, 52] on input "text" at bounding box center [226, 48] width 86 height 17
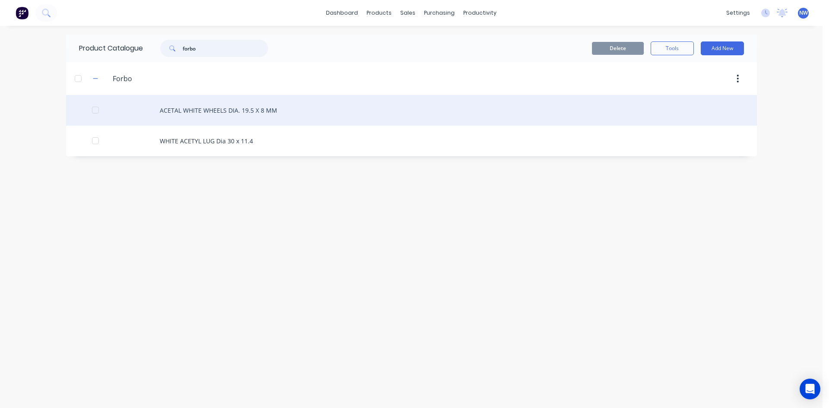
type input "forbo"
click at [198, 120] on div "ACETAL WHITE WHEELS DIA. 19.5 X 8 MM" at bounding box center [411, 110] width 691 height 31
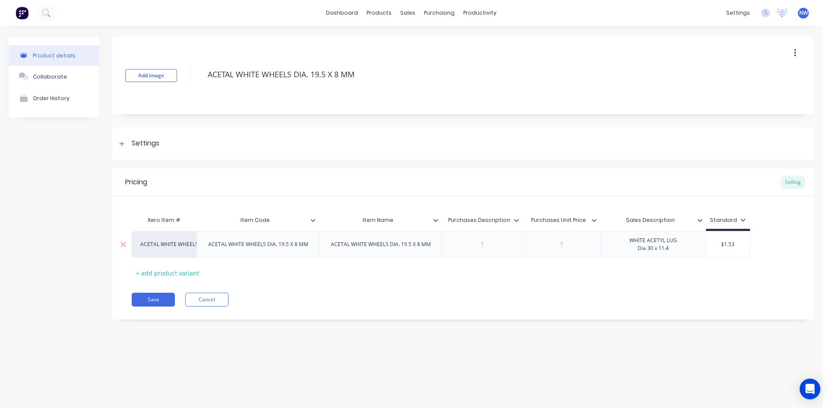
click at [265, 246] on div "ACETAL WHITE WHEELS DIA. 19.5 X 8 MM" at bounding box center [258, 244] width 114 height 11
click at [243, 240] on div "ACETAL WHITE WHEELS DIA. 19.5 X 8 MM" at bounding box center [258, 244] width 114 height 11
click at [206, 244] on div "ACETAL WHITE WHEELS DIA. 19.5 X 8 MM" at bounding box center [258, 244] width 114 height 11
click at [466, 286] on div "Pricing Selling Xero Item # Item Code Item Name Purchases Description Purchases…" at bounding box center [463, 243] width 702 height 151
click at [534, 223] on div at bounding box center [536, 220] width 5 height 8
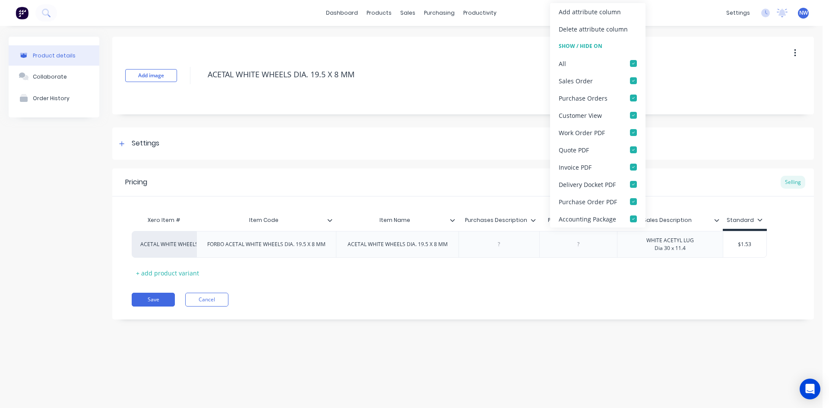
click at [534, 222] on icon at bounding box center [533, 220] width 5 height 5
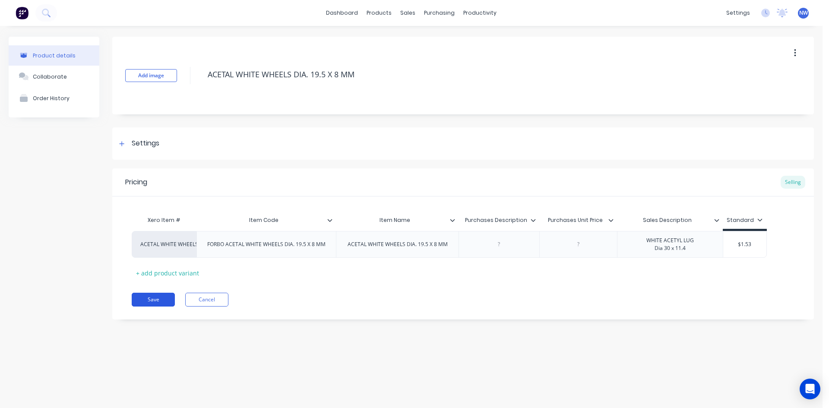
click at [169, 301] on button "Save" at bounding box center [153, 300] width 43 height 14
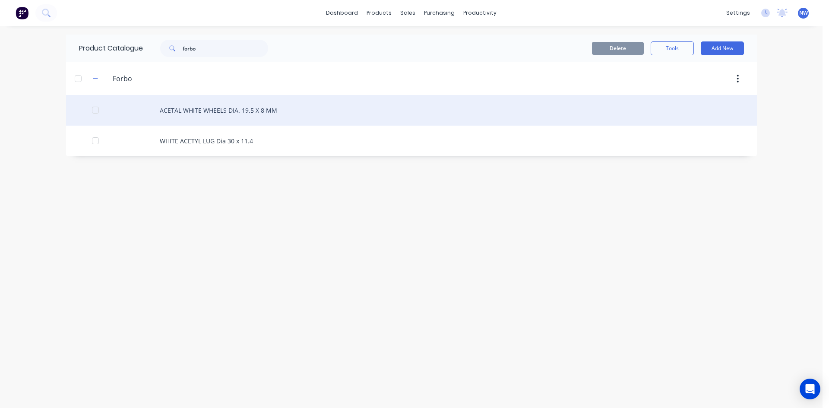
click at [95, 111] on div at bounding box center [95, 109] width 17 height 17
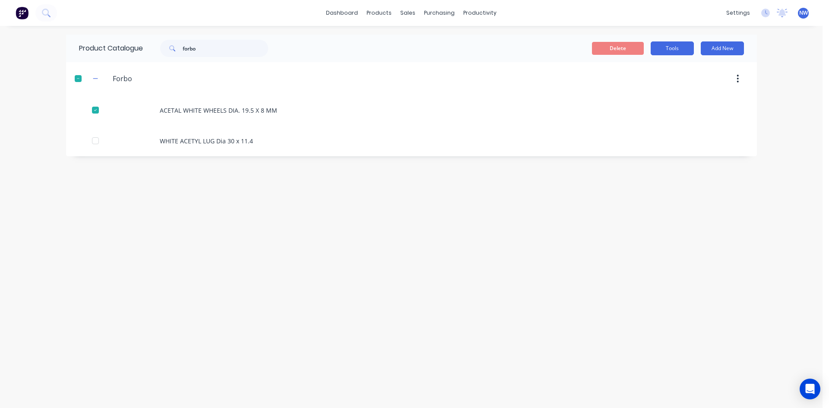
click at [674, 49] on button "Tools" at bounding box center [672, 48] width 43 height 14
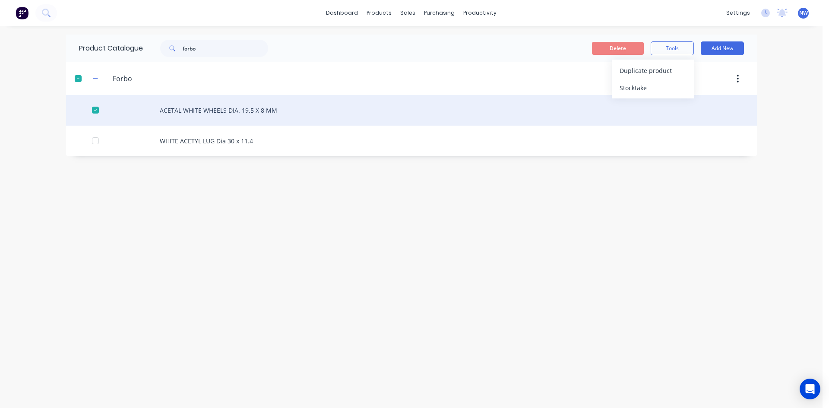
click at [258, 115] on div "ACETAL WHITE WHEELS DIA. 19.5 X 8 MM" at bounding box center [411, 110] width 691 height 31
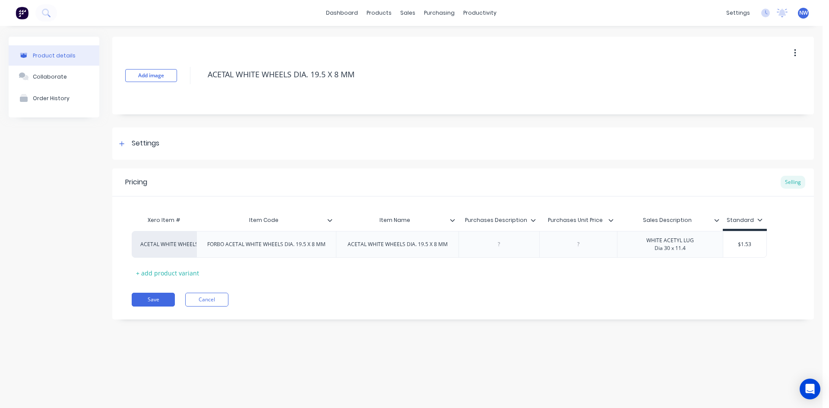
click at [505, 277] on div "Xero Item # Item Code Item Name Purchases Description Purchases Unit Price Sale…" at bounding box center [463, 246] width 663 height 68
click at [146, 298] on button "Save" at bounding box center [153, 300] width 43 height 14
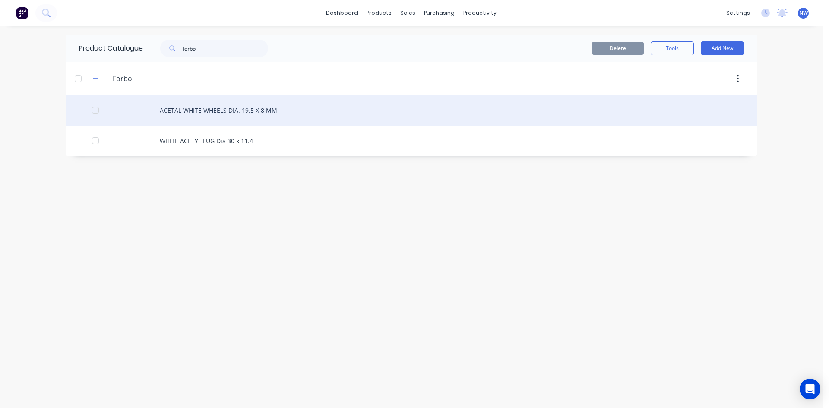
click at [179, 115] on div "ACETAL WHITE WHEELS DIA. 19.5 X 8 MM" at bounding box center [411, 110] width 691 height 31
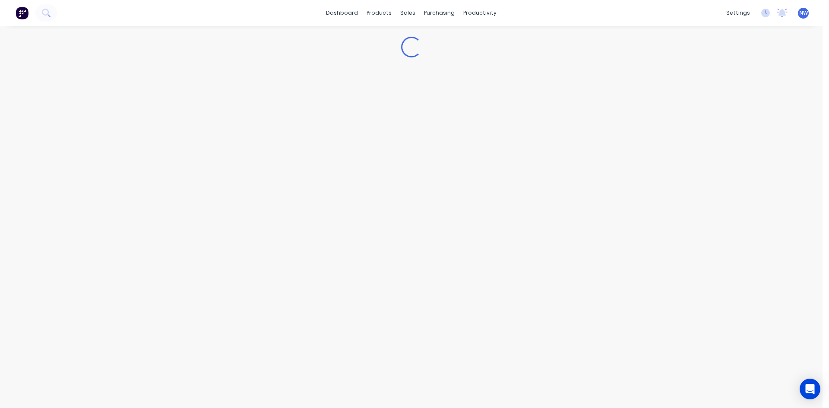
type textarea "x"
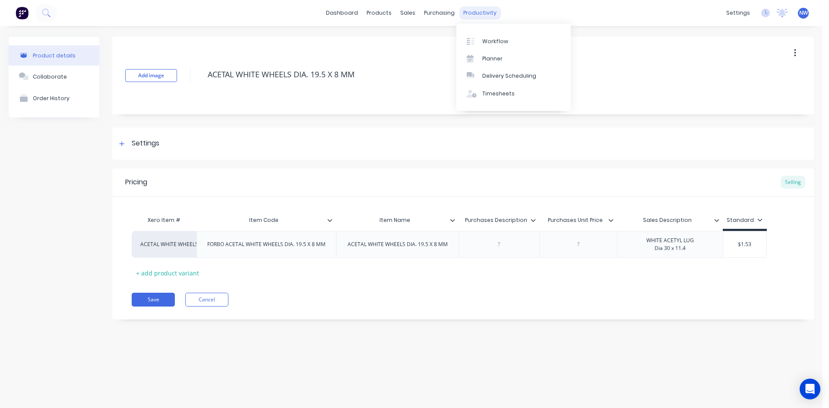
click at [486, 14] on div "productivity" at bounding box center [480, 12] width 42 height 13
click at [486, 39] on div "Workflow" at bounding box center [495, 42] width 26 height 8
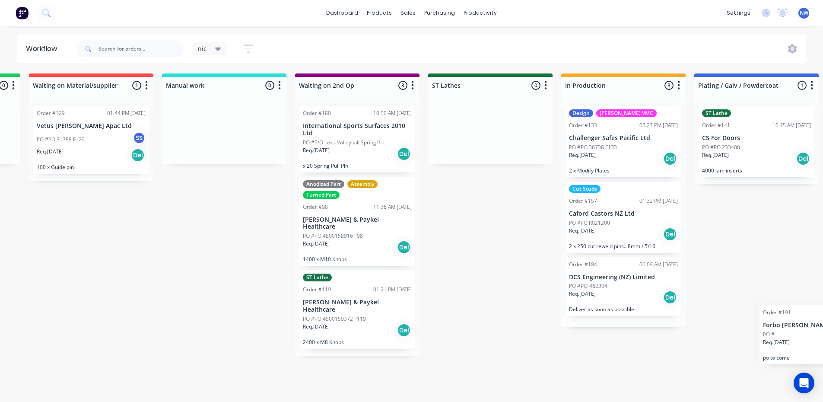
scroll to position [2, 796]
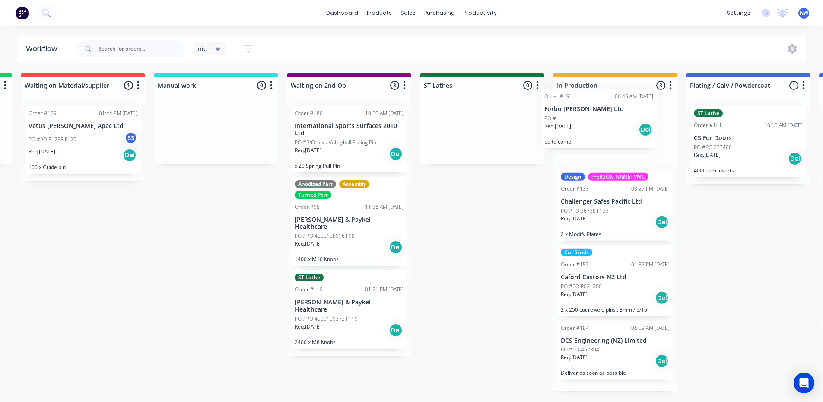
drag, startPoint x: 84, startPoint y: 204, endPoint x: 611, endPoint y: 126, distance: 532.6
click at [611, 126] on div "Submitted 3 Status colour #273444 hex #273444 Save Cancel Summaries Total order…" at bounding box center [419, 234] width 2442 height 323
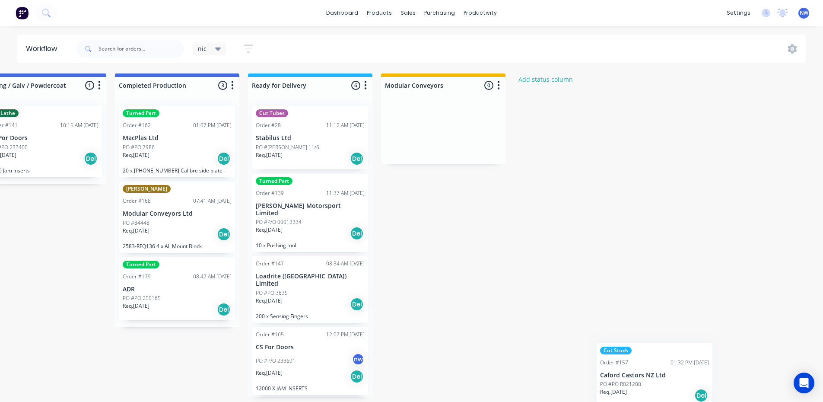
scroll to position [2, 1507]
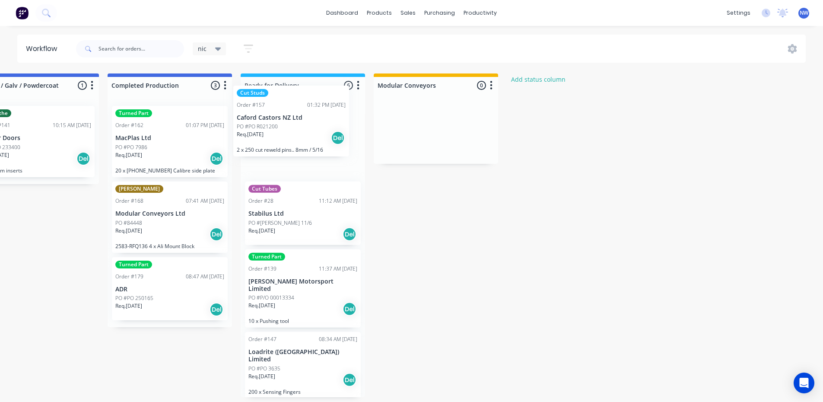
drag, startPoint x: 590, startPoint y: 283, endPoint x: 270, endPoint y: 125, distance: 356.0
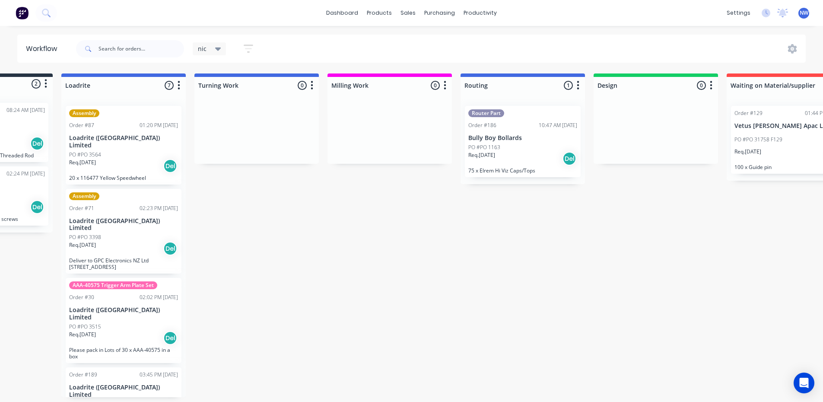
scroll to position [2, 0]
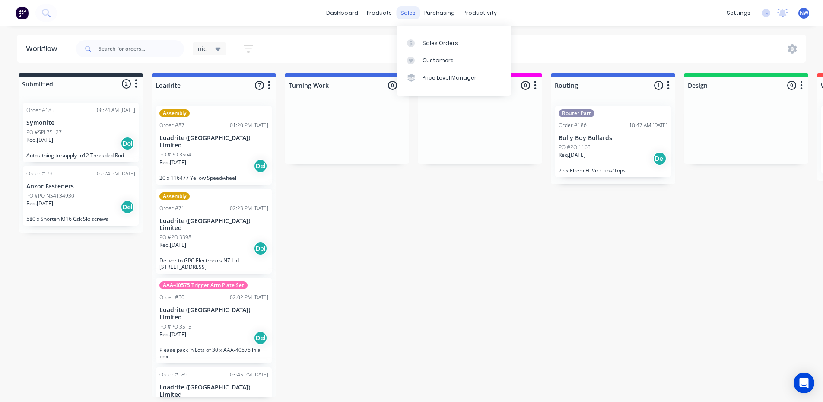
click at [414, 14] on div "sales" at bounding box center [408, 12] width 24 height 13
click at [412, 43] on icon at bounding box center [411, 43] width 8 height 8
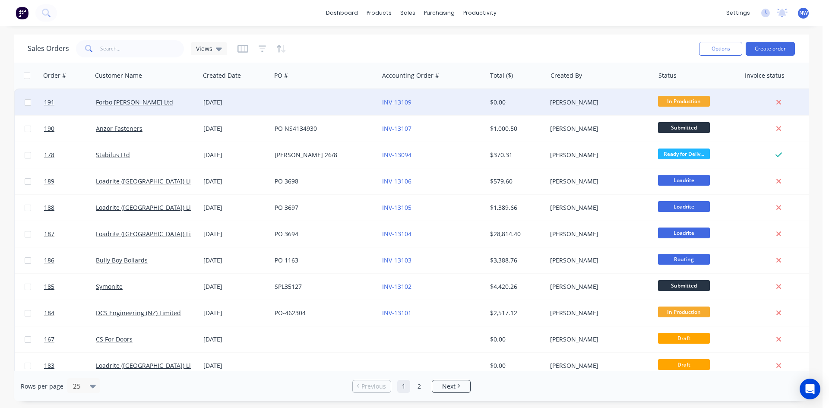
click at [178, 101] on div "Forbo [PERSON_NAME] Ltd" at bounding box center [144, 102] width 96 height 9
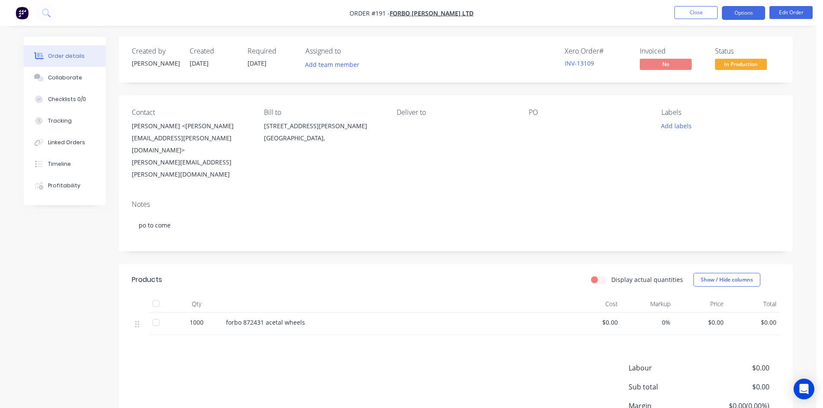
click at [745, 14] on button "Options" at bounding box center [743, 13] width 43 height 14
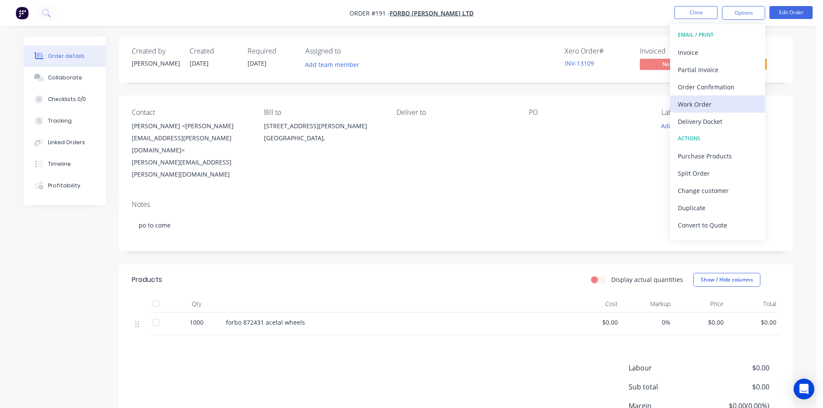
click at [695, 104] on div "Work Order" at bounding box center [717, 104] width 79 height 13
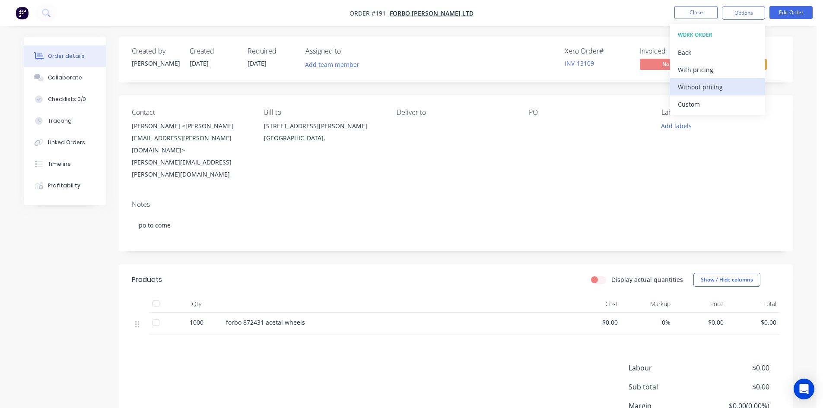
click at [718, 89] on div "Without pricing" at bounding box center [717, 87] width 79 height 13
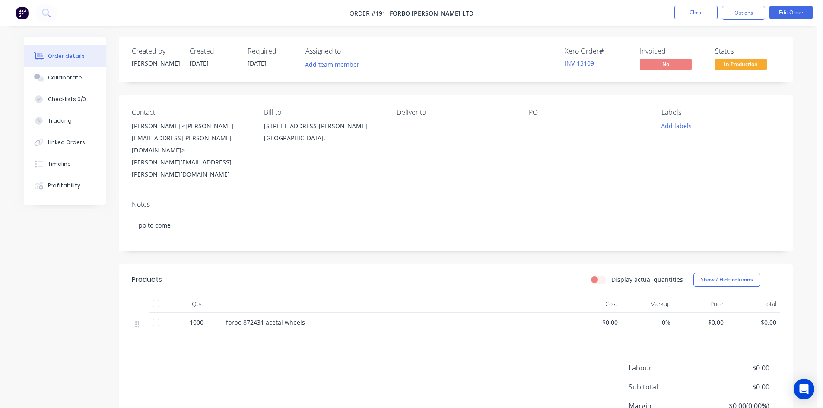
drag, startPoint x: 577, startPoint y: 165, endPoint x: 571, endPoint y: 181, distance: 16.5
click at [577, 165] on div "Contact Cameron Martin <Cameron.Martin@forbo.com> Cameron.Martin@forbo.com Bill…" at bounding box center [456, 144] width 674 height 98
click at [737, 11] on button "Options" at bounding box center [743, 13] width 43 height 14
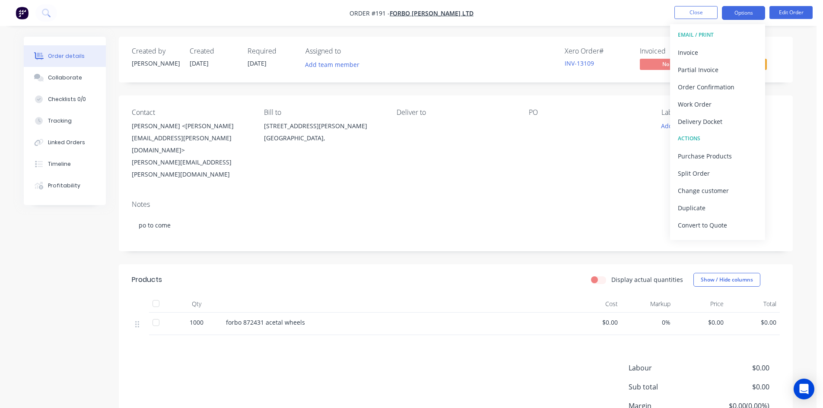
click at [737, 11] on button "Options" at bounding box center [743, 13] width 43 height 14
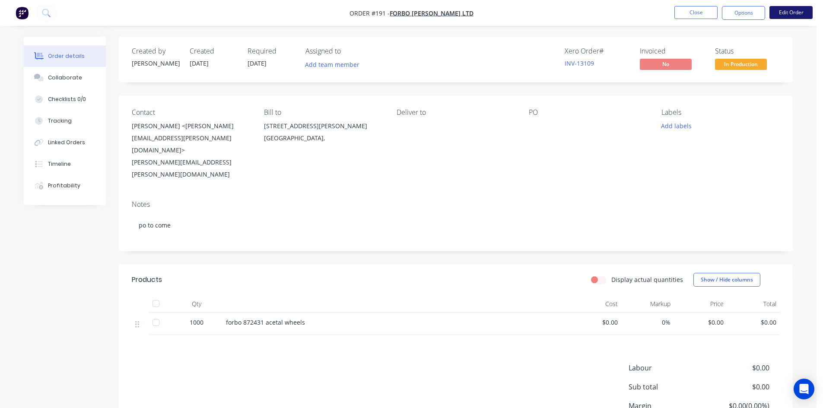
click at [789, 13] on button "Edit Order" at bounding box center [790, 12] width 43 height 13
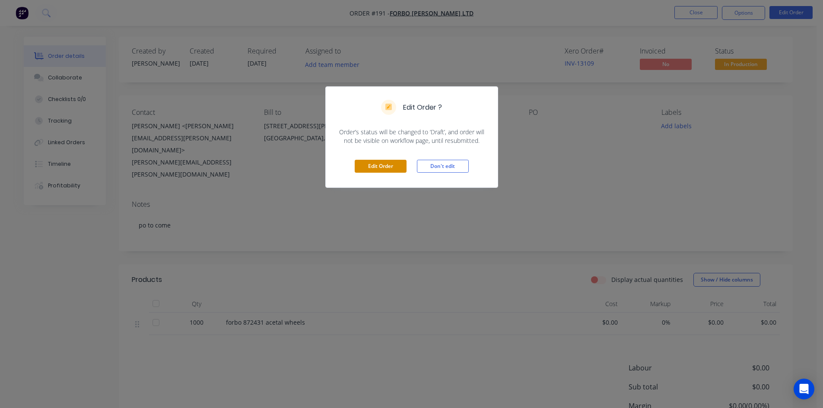
click at [390, 162] on button "Edit Order" at bounding box center [381, 166] width 52 height 13
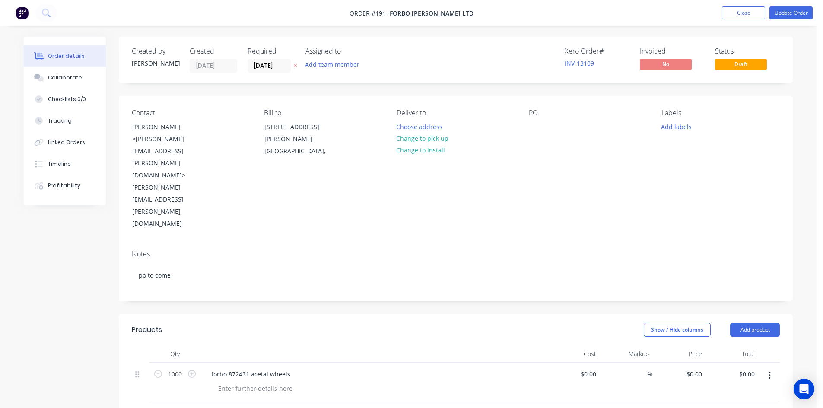
click at [258, 407] on input "text" at bounding box center [297, 415] width 173 height 17
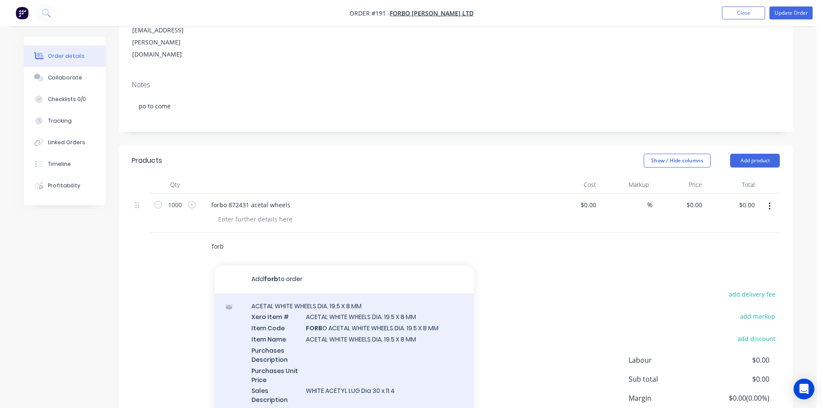
scroll to position [170, 0]
type input "forb"
click at [340, 293] on div "ACETAL WHITE WHEELS DIA. 19.5 X 8 MM Xero Item # ACETAL WHITE WHEELS DIA. 19.5 …" at bounding box center [344, 358] width 259 height 130
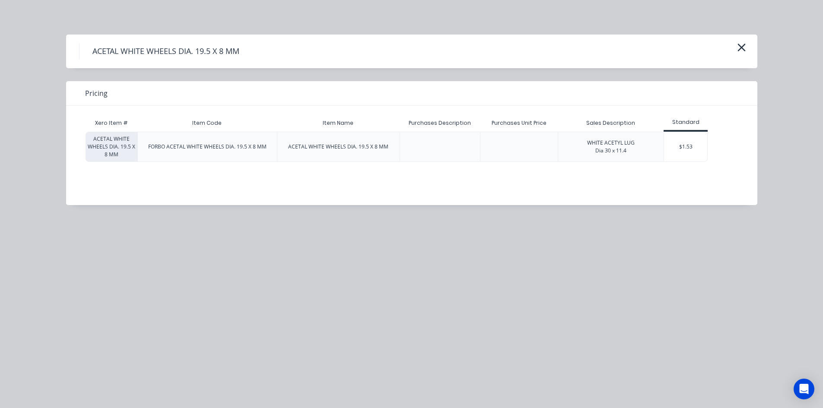
click at [408, 154] on div at bounding box center [439, 147] width 81 height 30
drag, startPoint x: 408, startPoint y: 154, endPoint x: 738, endPoint y: 86, distance: 337.0
click at [408, 154] on div at bounding box center [439, 147] width 81 height 30
click at [744, 44] on icon "button" at bounding box center [741, 48] width 8 height 8
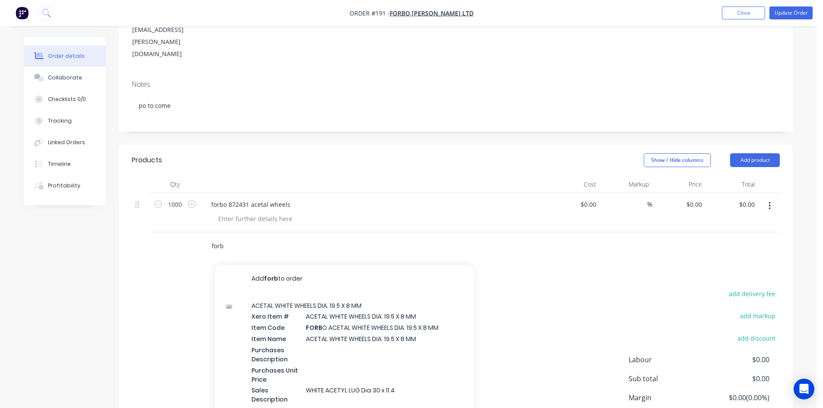
click at [243, 238] on input "forb" at bounding box center [297, 246] width 173 height 17
click at [513, 300] on div "add delivery fee add markup add discount Labour $0.00 Sub total $0.00 Margin $0…" at bounding box center [456, 371] width 648 height 167
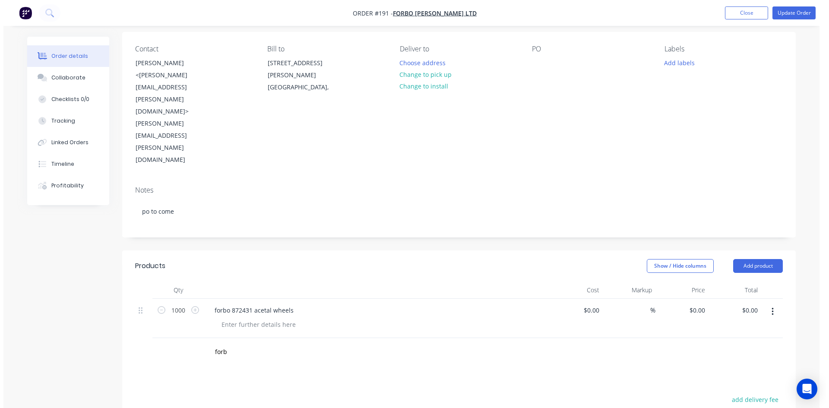
scroll to position [0, 0]
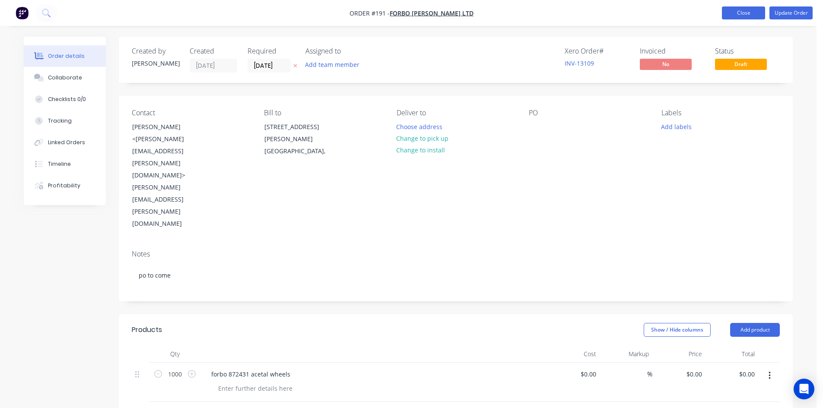
click at [748, 13] on button "Close" at bounding box center [743, 12] width 43 height 13
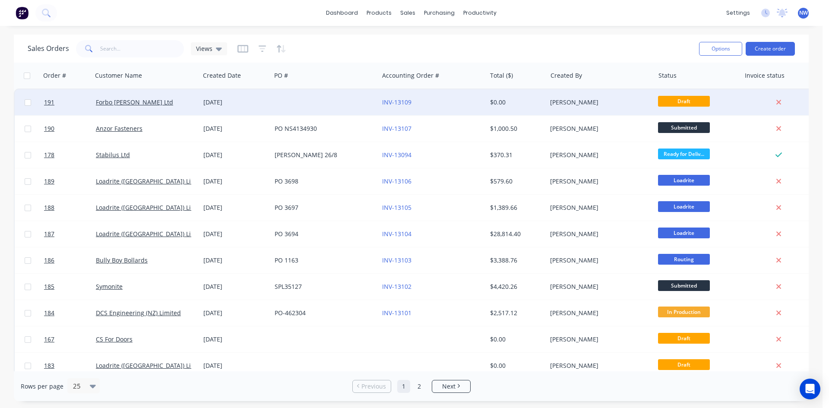
click at [310, 105] on div at bounding box center [325, 102] width 108 height 26
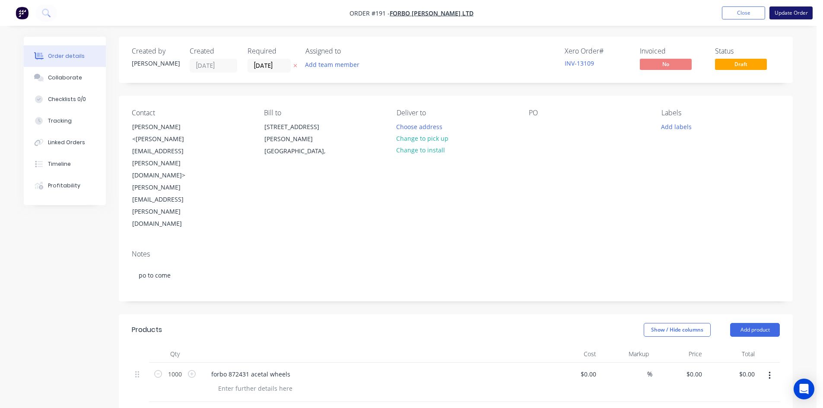
click at [792, 13] on button "Update Order" at bounding box center [790, 12] width 43 height 13
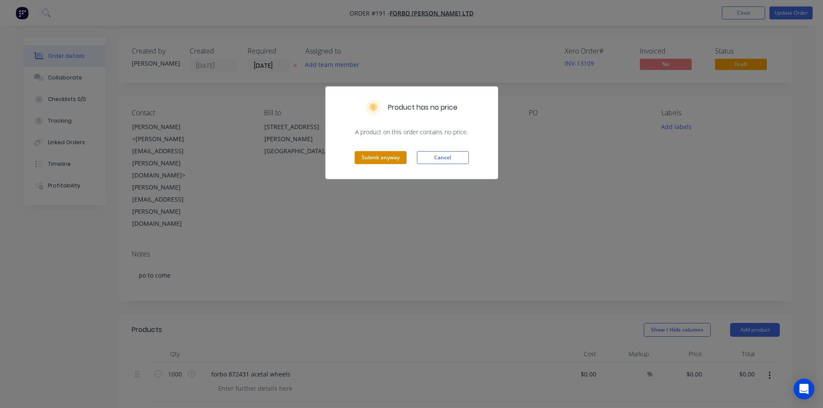
click at [395, 155] on button "Submit anyway" at bounding box center [381, 157] width 52 height 13
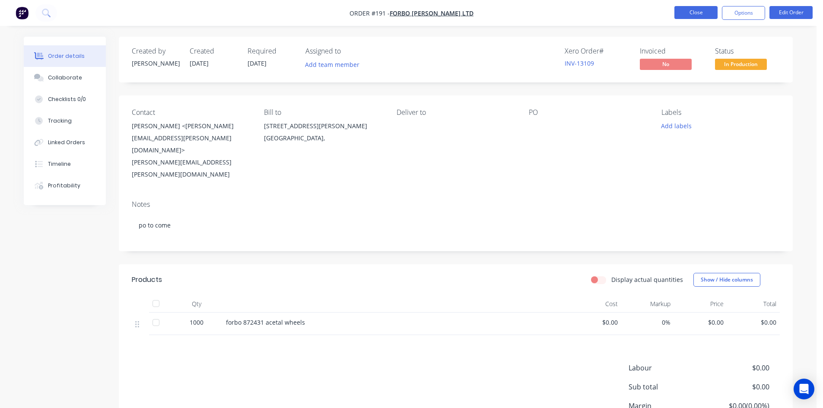
click at [693, 15] on button "Close" at bounding box center [695, 12] width 43 height 13
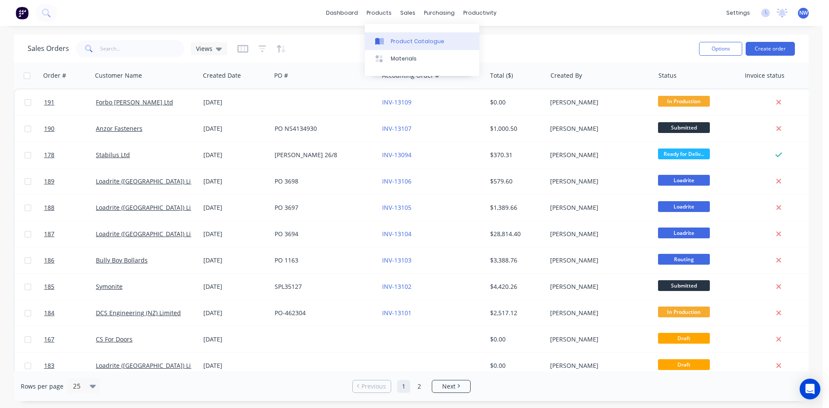
click at [393, 39] on div "Product Catalogue" at bounding box center [418, 42] width 54 height 8
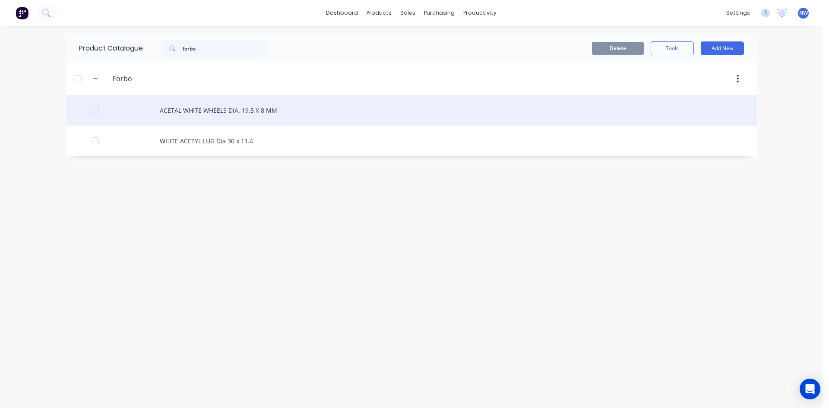
click at [234, 115] on div "ACETAL WHITE WHEELS DIA. 19.5 X 8 MM" at bounding box center [411, 110] width 691 height 31
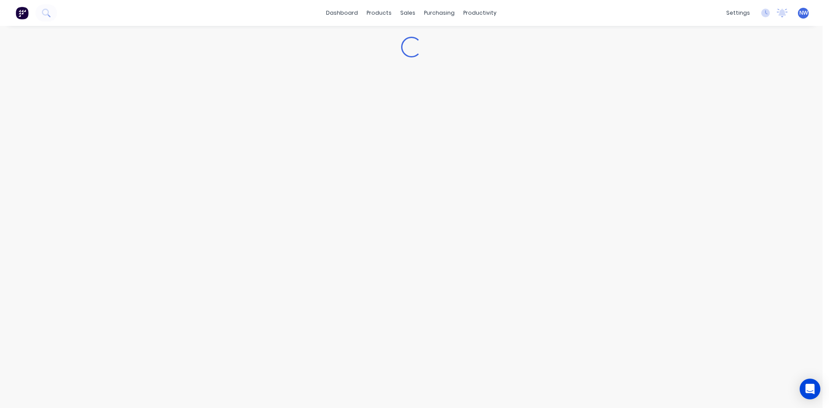
type textarea "x"
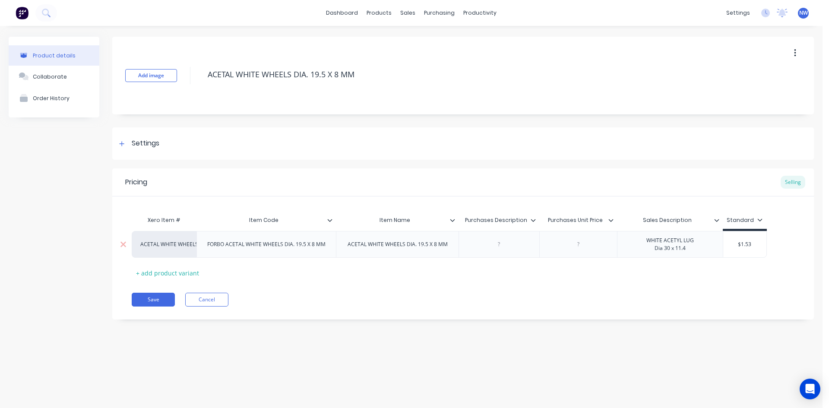
click at [397, 250] on div "ACETAL WHITE WHEELS DIA. 19.5 X 8 MM" at bounding box center [397, 244] width 123 height 27
click at [386, 247] on div "ACETAL WHITE WHEELS DIA. 19.5 X 8 MM" at bounding box center [398, 244] width 114 height 11
click at [365, 247] on div "ACETAL WHITE WHEELS DIA. 19.5 X 8 MM" at bounding box center [398, 244] width 114 height 11
click at [347, 247] on div "ACETAL WHITE WHEELS DIA. 19.5 X 8 MM" at bounding box center [398, 244] width 114 height 11
click at [438, 277] on div "Xero Item # Item Code Item Name Purchases Description Purchases Unit Price Sale…" at bounding box center [463, 246] width 663 height 68
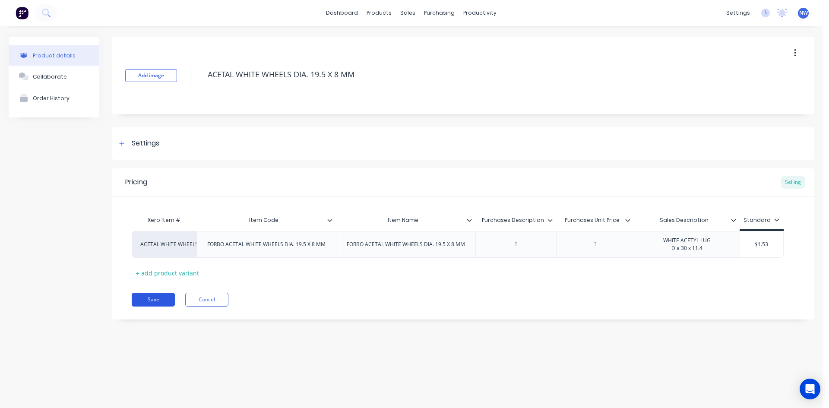
click at [149, 298] on button "Save" at bounding box center [153, 300] width 43 height 14
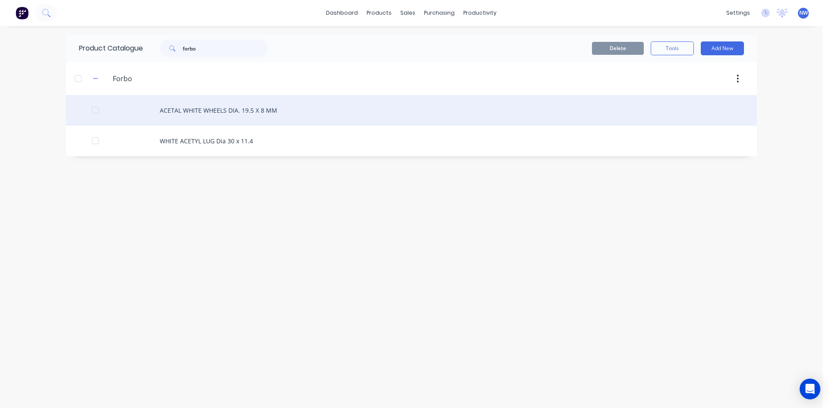
click at [260, 108] on div "ACETAL WHITE WHEELS DIA. 19.5 X 8 MM" at bounding box center [411, 110] width 691 height 31
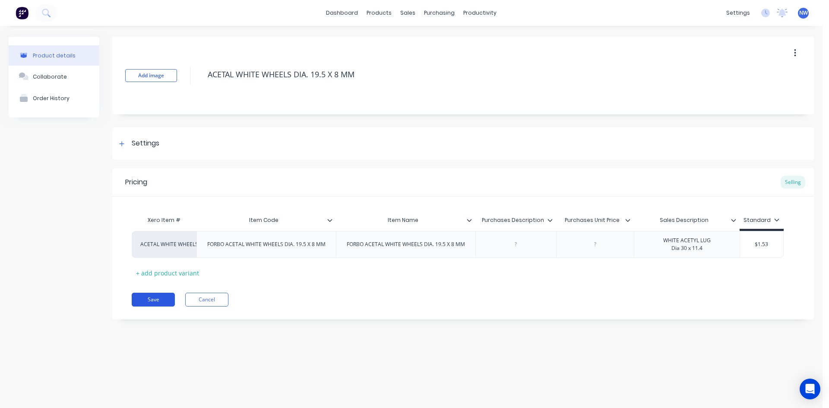
click at [165, 300] on button "Save" at bounding box center [153, 300] width 43 height 14
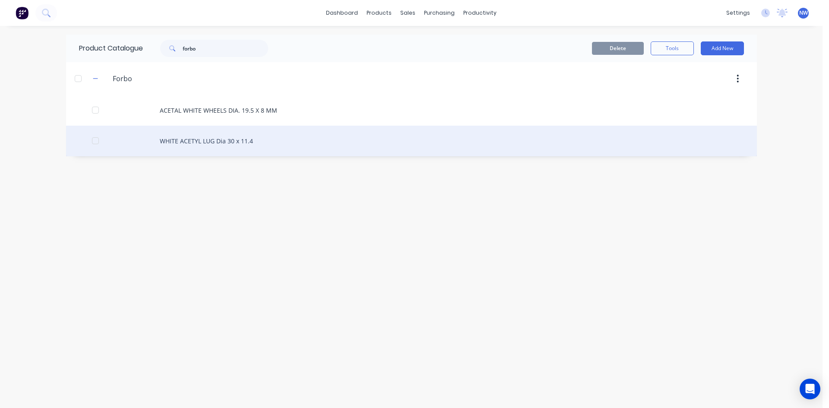
click at [239, 141] on div "WHITE ACETYL LUG Dia 30 x 11.4" at bounding box center [411, 141] width 691 height 31
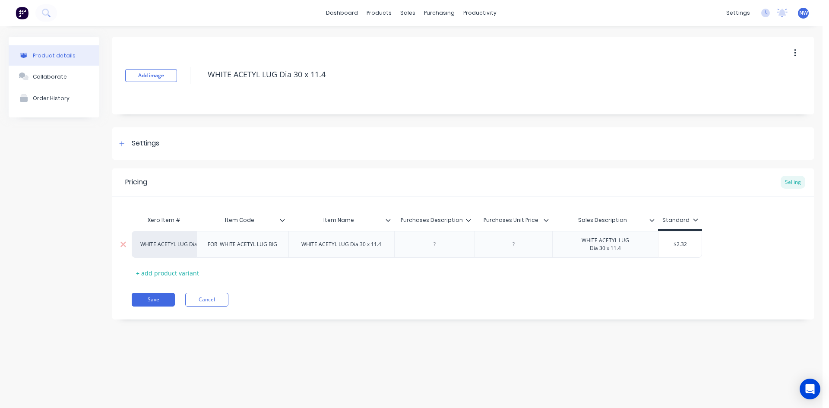
click at [310, 245] on div "WHITE ACETYL LUG Dia 30 x 11.4" at bounding box center [342, 244] width 94 height 11
type textarea "x"
click at [217, 247] on div "FOR WHITE ACETYL LUG BIG" at bounding box center [242, 244] width 83 height 11
type textarea "x"
click at [315, 248] on div "WHITE ACETYL LUG Dia 30 x 11.4" at bounding box center [342, 244] width 94 height 11
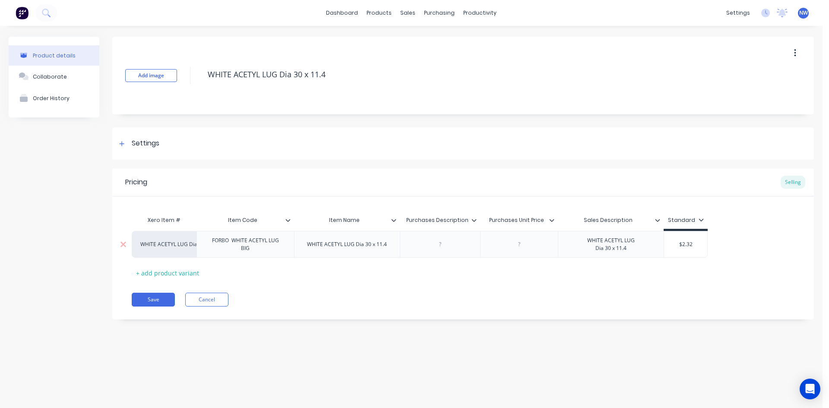
click at [307, 248] on div "WHITE ACETYL LUG Dia 30 x 11.4" at bounding box center [347, 244] width 94 height 11
click at [166, 298] on button "Save" at bounding box center [153, 300] width 43 height 14
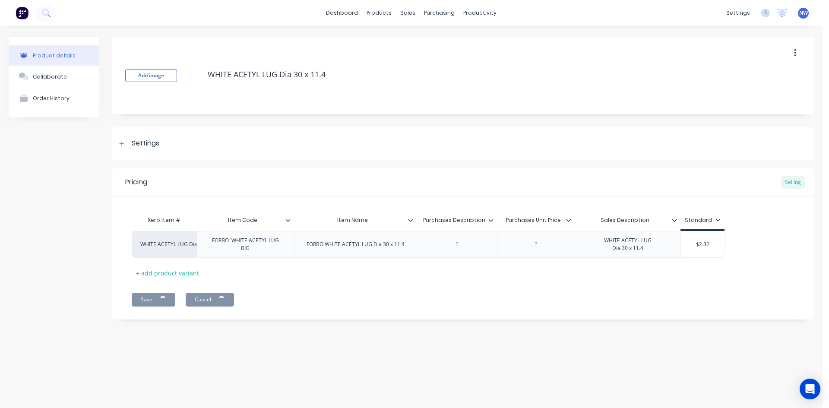
type textarea "x"
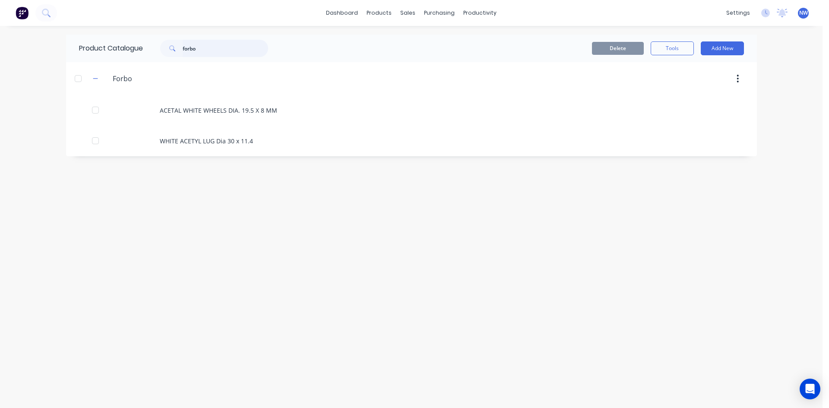
click at [241, 50] on input "forbo" at bounding box center [226, 48] width 86 height 17
type input "f"
click at [458, 200] on div "Product Catalogue Delete Tools Add New Forbo Forbo ACETAL WHITE WHEELS DIA. 19.…" at bounding box center [411, 217] width 691 height 365
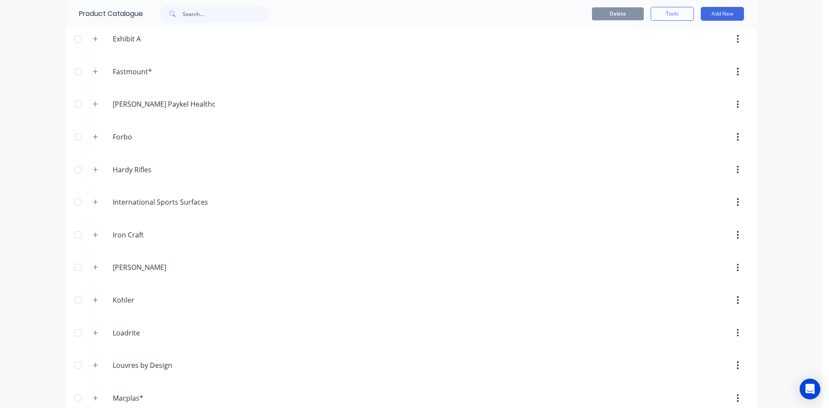
scroll to position [752, 0]
click at [127, 139] on input "Forbo" at bounding box center [164, 138] width 102 height 10
click at [93, 139] on icon "button" at bounding box center [95, 138] width 5 height 6
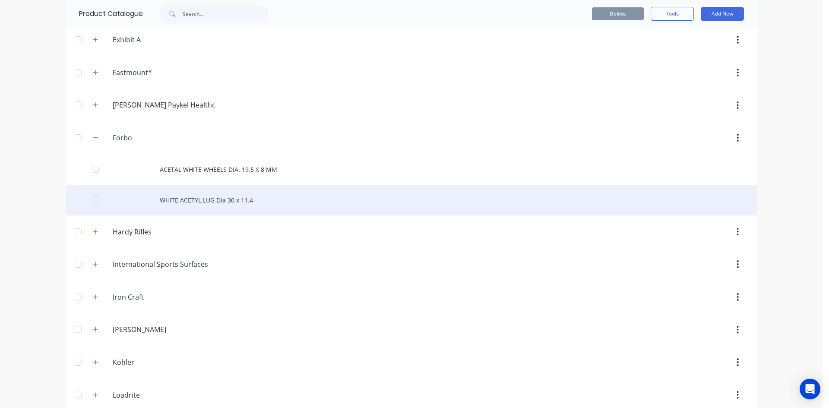
scroll to position [709, 0]
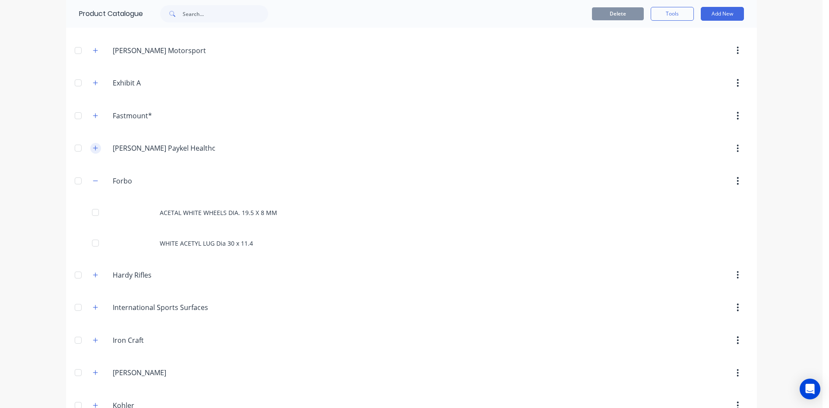
click at [95, 148] on icon "button" at bounding box center [95, 148] width 5 height 5
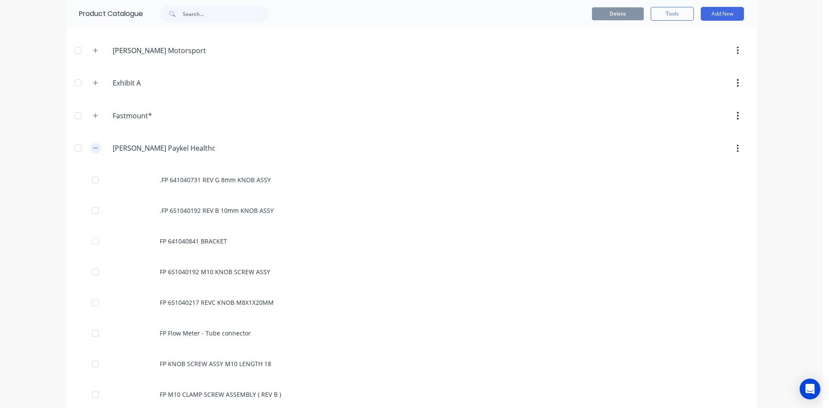
click at [93, 149] on icon "button" at bounding box center [95, 148] width 5 height 6
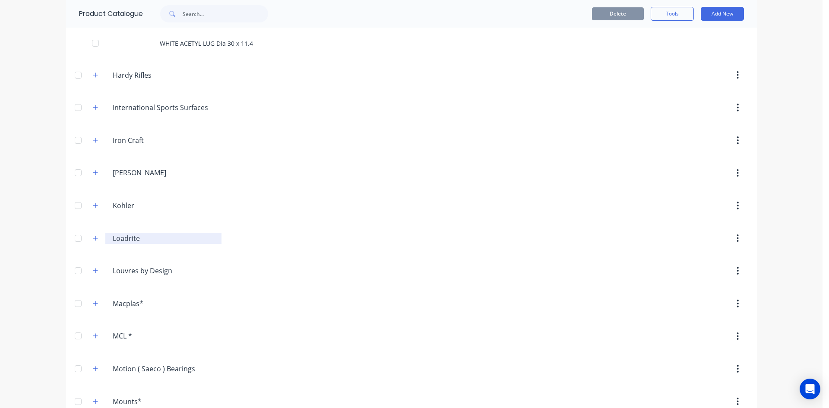
scroll to position [925, 0]
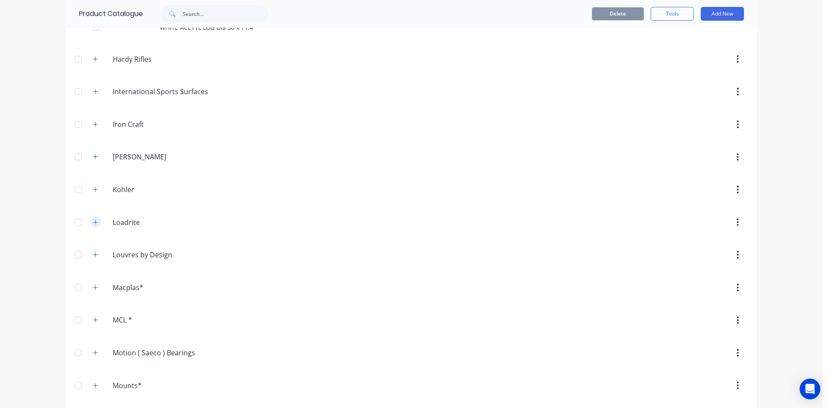
click at [95, 222] on button "button" at bounding box center [95, 222] width 11 height 11
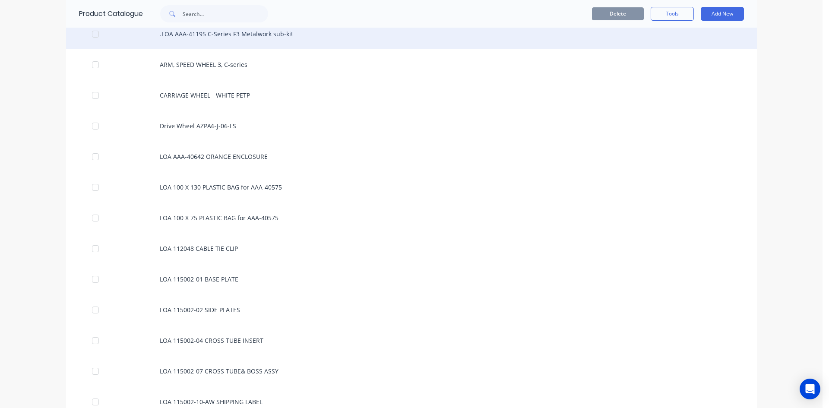
scroll to position [1271, 0]
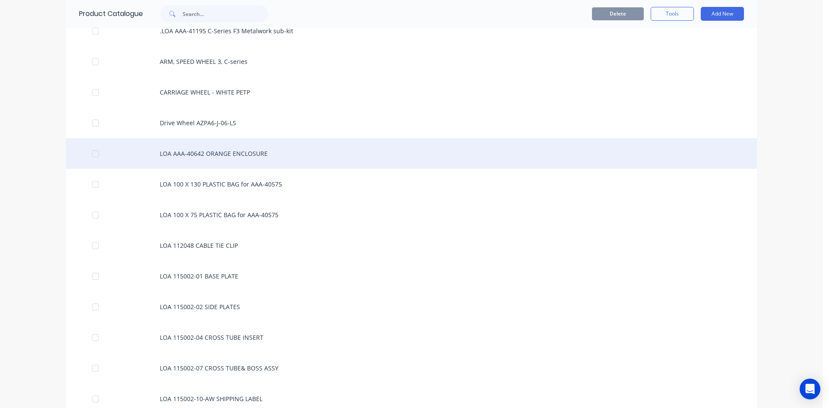
click at [183, 159] on div "LOA AAA-40642 ORANGE ENCLOSURE" at bounding box center [411, 153] width 691 height 31
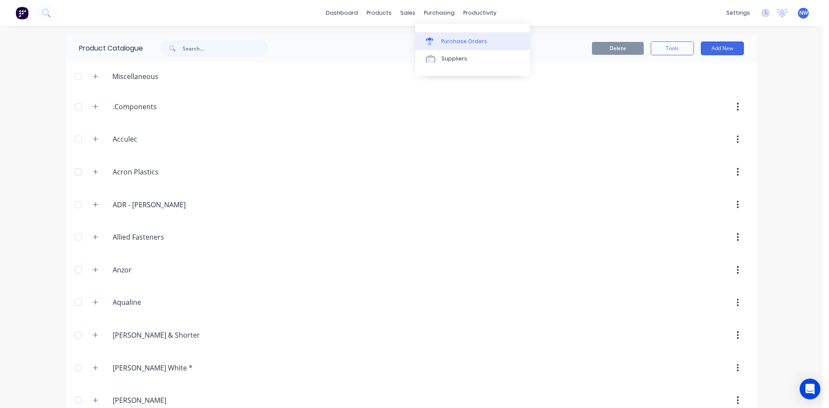
click at [451, 40] on div "Purchase Orders" at bounding box center [464, 42] width 46 height 8
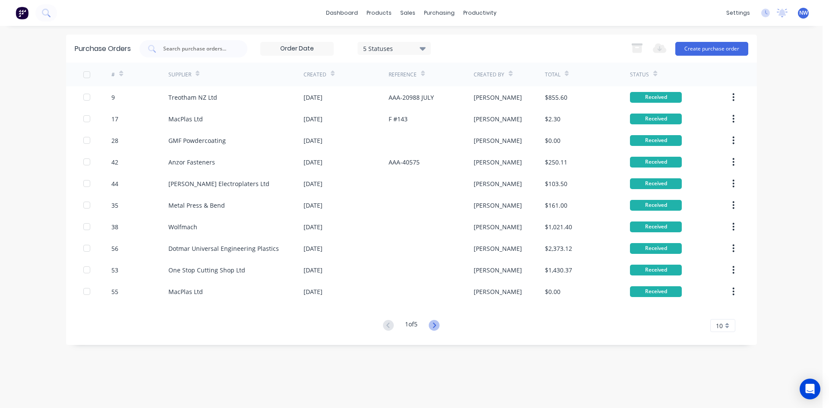
click at [438, 326] on icon at bounding box center [434, 325] width 11 height 11
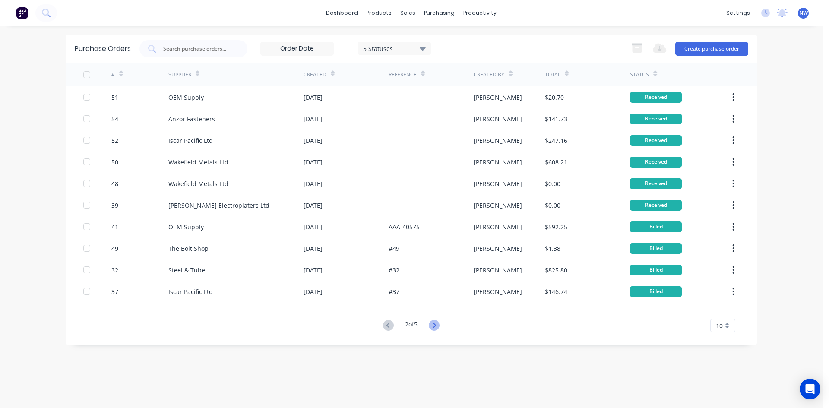
click at [435, 325] on icon at bounding box center [434, 325] width 11 height 11
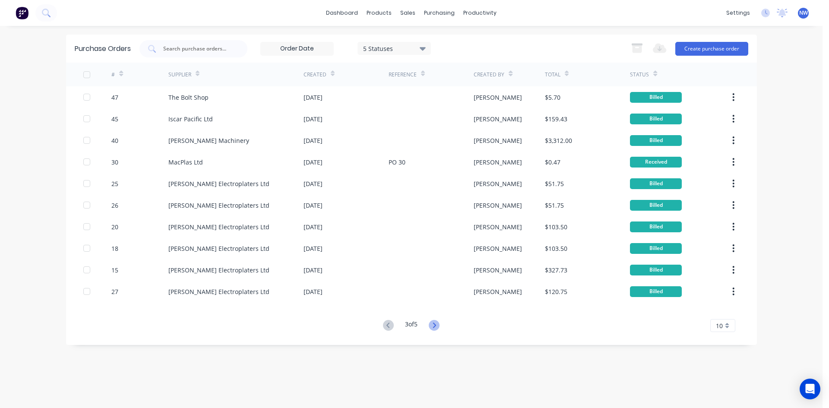
click at [437, 326] on icon at bounding box center [434, 325] width 11 height 11
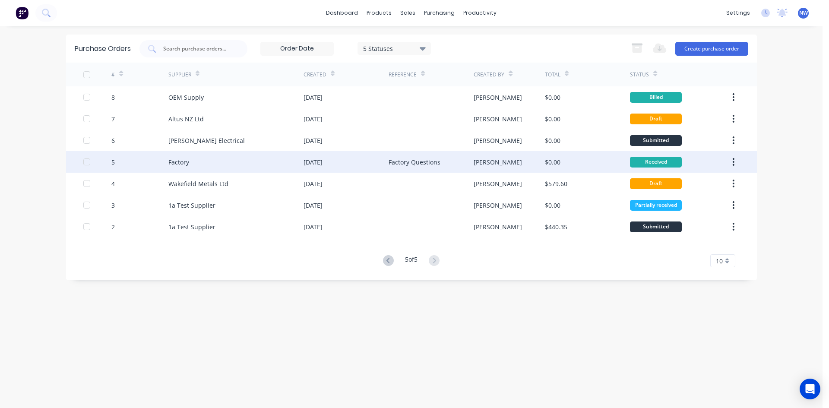
click at [224, 164] on div "Factory" at bounding box center [235, 162] width 135 height 22
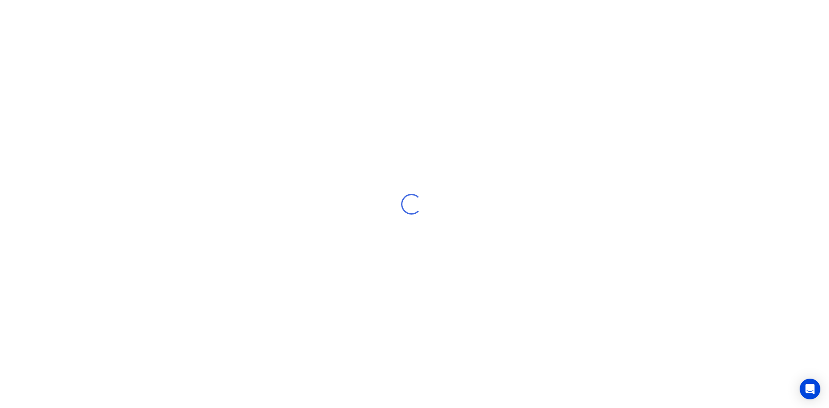
type textarea "x"
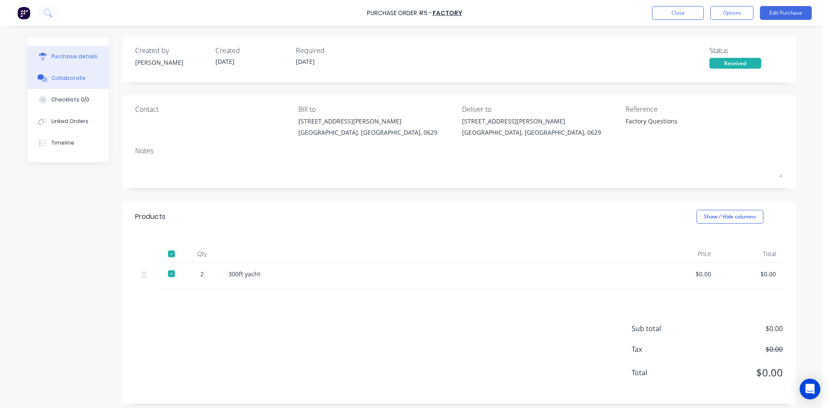
click at [54, 78] on div "Collaborate" at bounding box center [68, 78] width 34 height 8
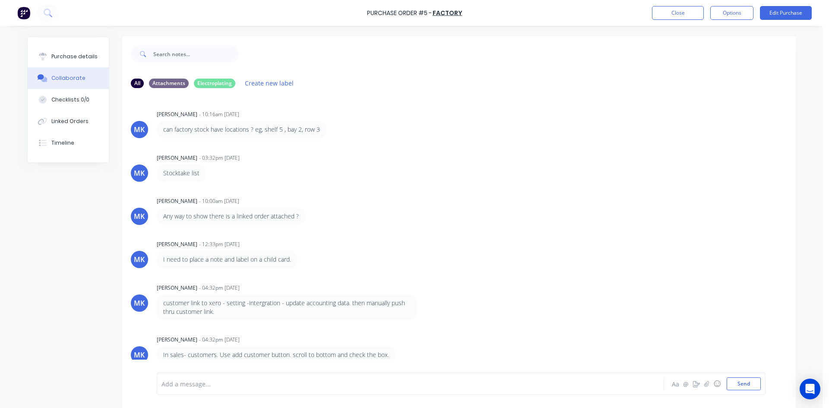
click at [209, 386] on div at bounding box center [386, 384] width 449 height 9
click at [320, 385] on div "fix forbo parts carnt add them to pu" at bounding box center [386, 384] width 449 height 9
click at [744, 387] on button "Send" at bounding box center [744, 383] width 34 height 13
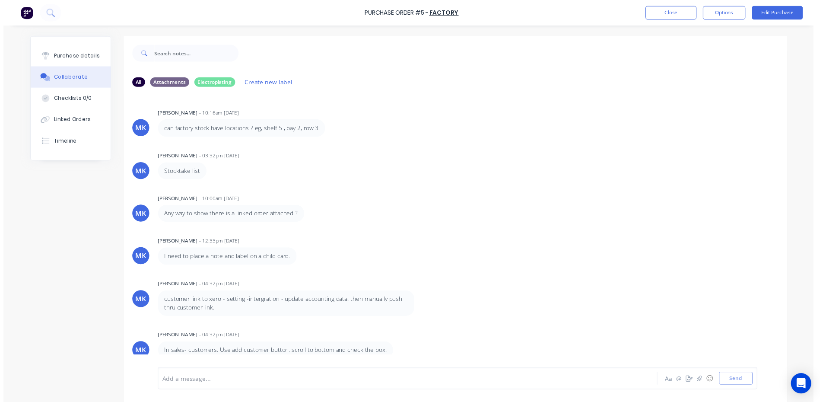
scroll to position [312, 0]
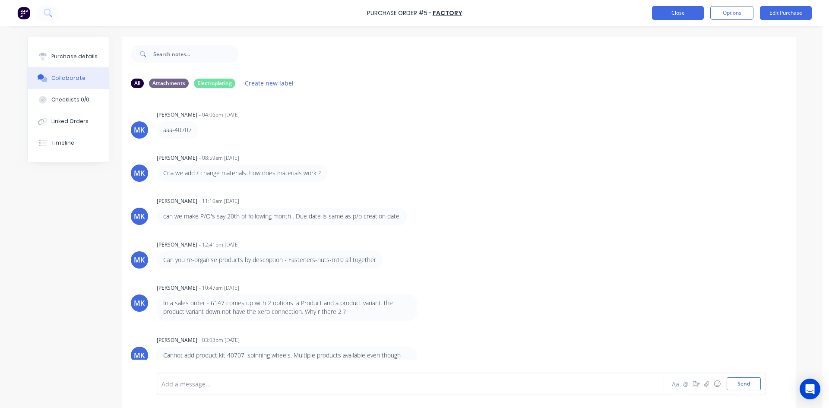
click at [673, 16] on button "Close" at bounding box center [678, 13] width 52 height 14
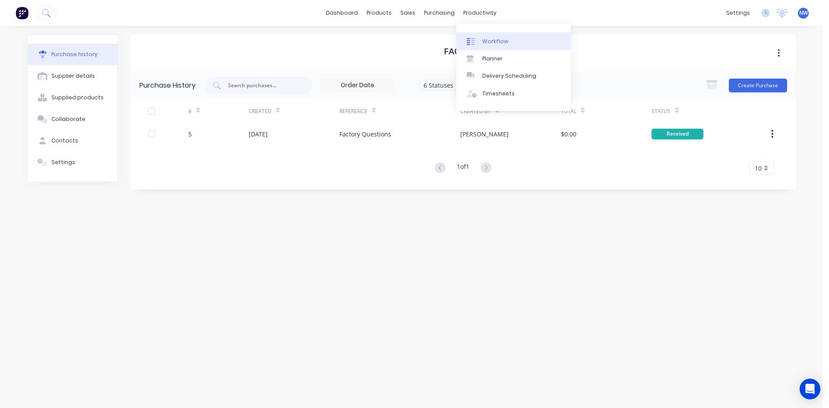
click at [483, 44] on div "Workflow" at bounding box center [495, 42] width 26 height 8
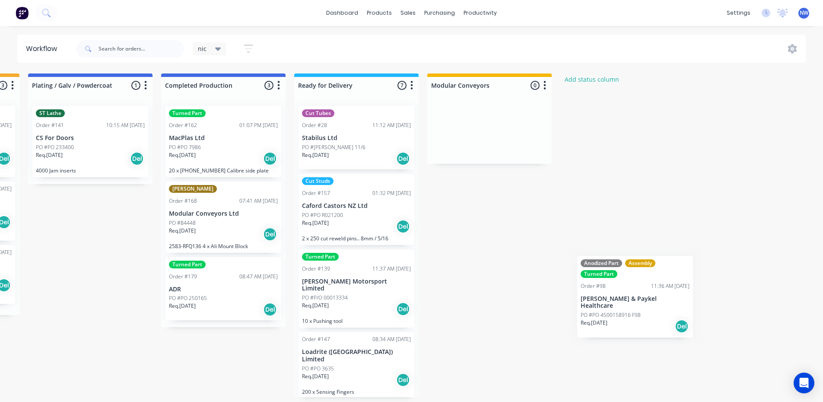
scroll to position [0, 1459]
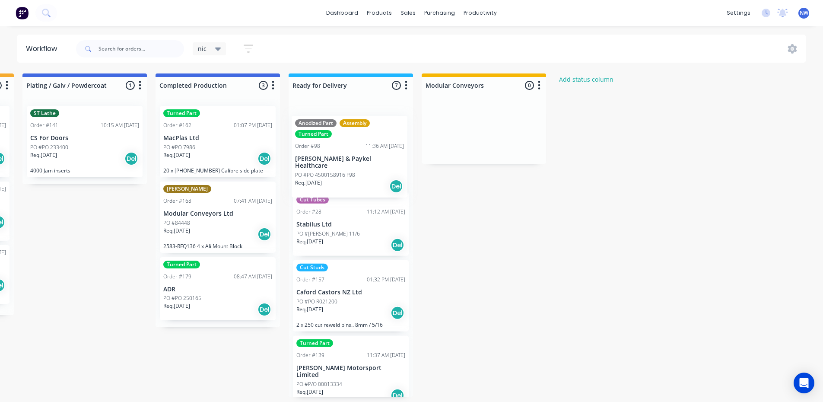
drag, startPoint x: 290, startPoint y: 227, endPoint x: 341, endPoint y: 165, distance: 80.1
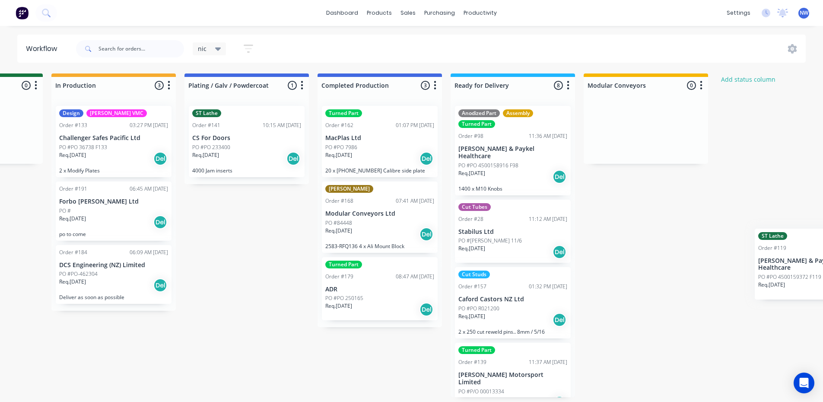
scroll to position [0, 1318]
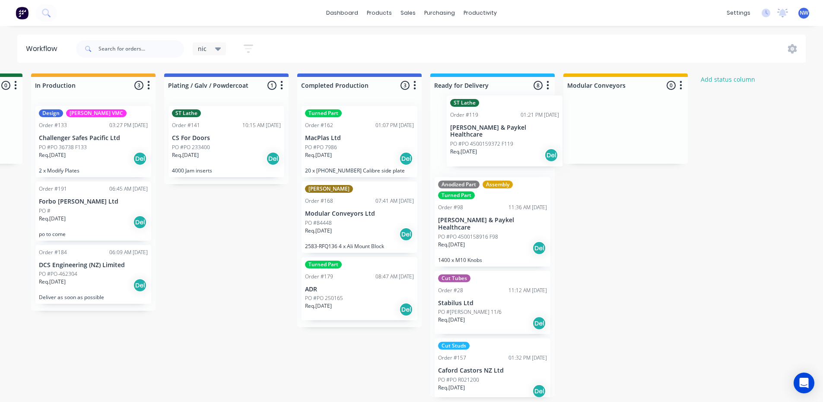
drag, startPoint x: 500, startPoint y: 223, endPoint x: 521, endPoint y: 143, distance: 82.2
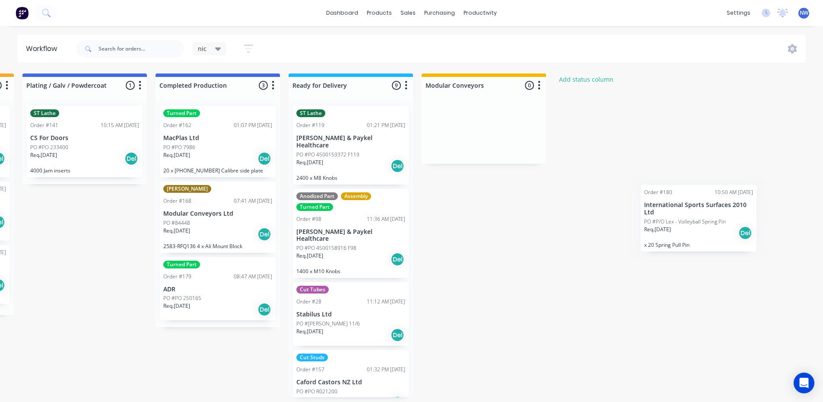
scroll to position [0, 1496]
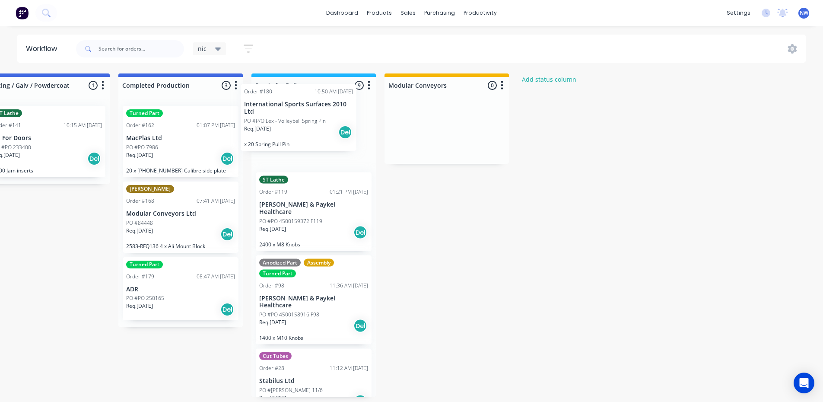
drag, startPoint x: 305, startPoint y: 148, endPoint x: 296, endPoint y: 130, distance: 19.5
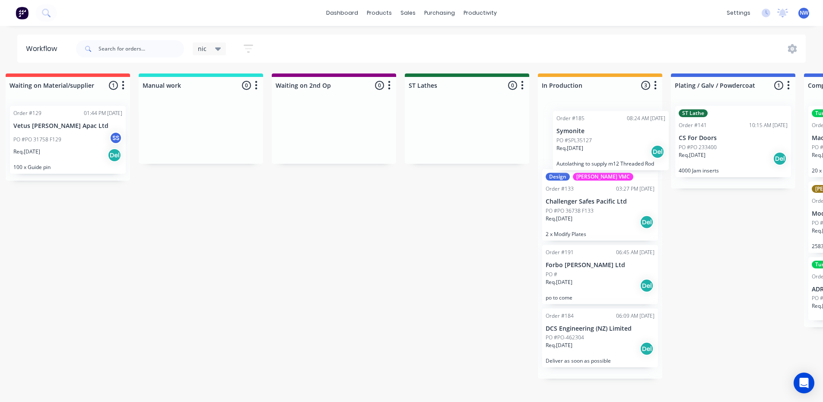
scroll to position [2, 813]
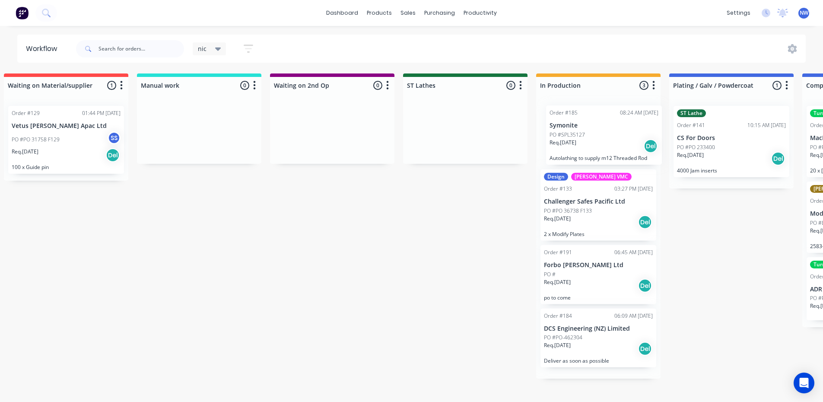
drag, startPoint x: 76, startPoint y: 139, endPoint x: 603, endPoint y: 141, distance: 527.8
click at [603, 141] on div "Submitted 2 Status colour #273444 hex #273444 Save Cancel Summaries Total order…" at bounding box center [402, 234] width 2442 height 323
